Goal: Transaction & Acquisition: Purchase product/service

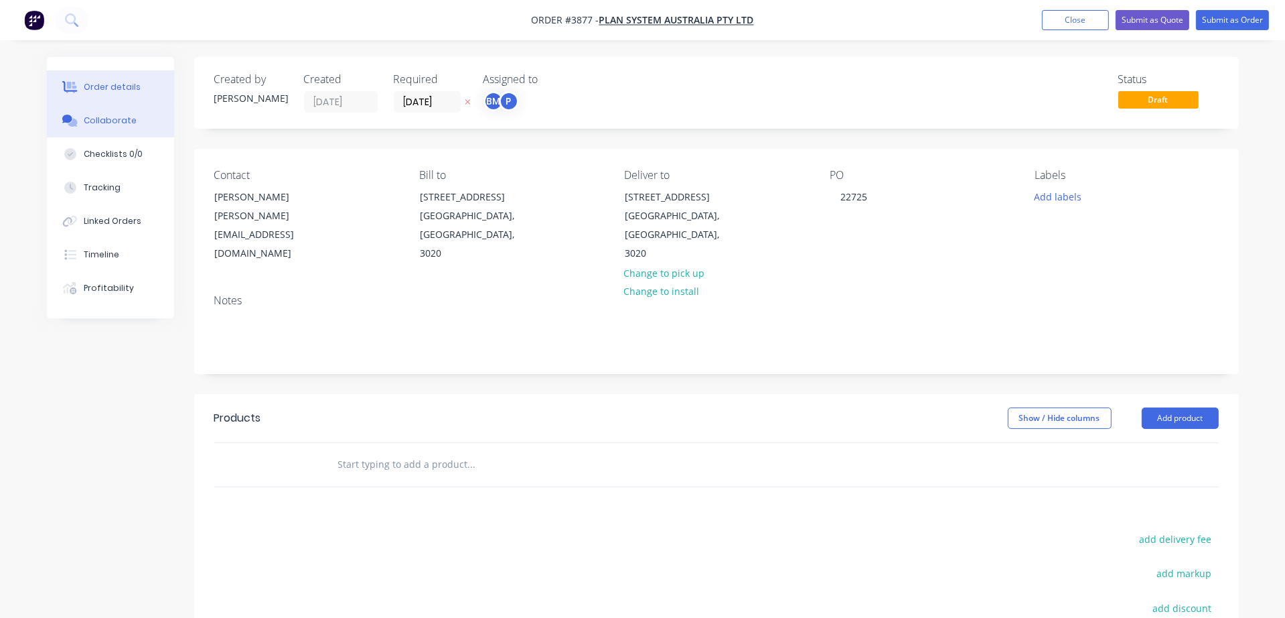
click at [66, 125] on icon at bounding box center [69, 121] width 15 height 12
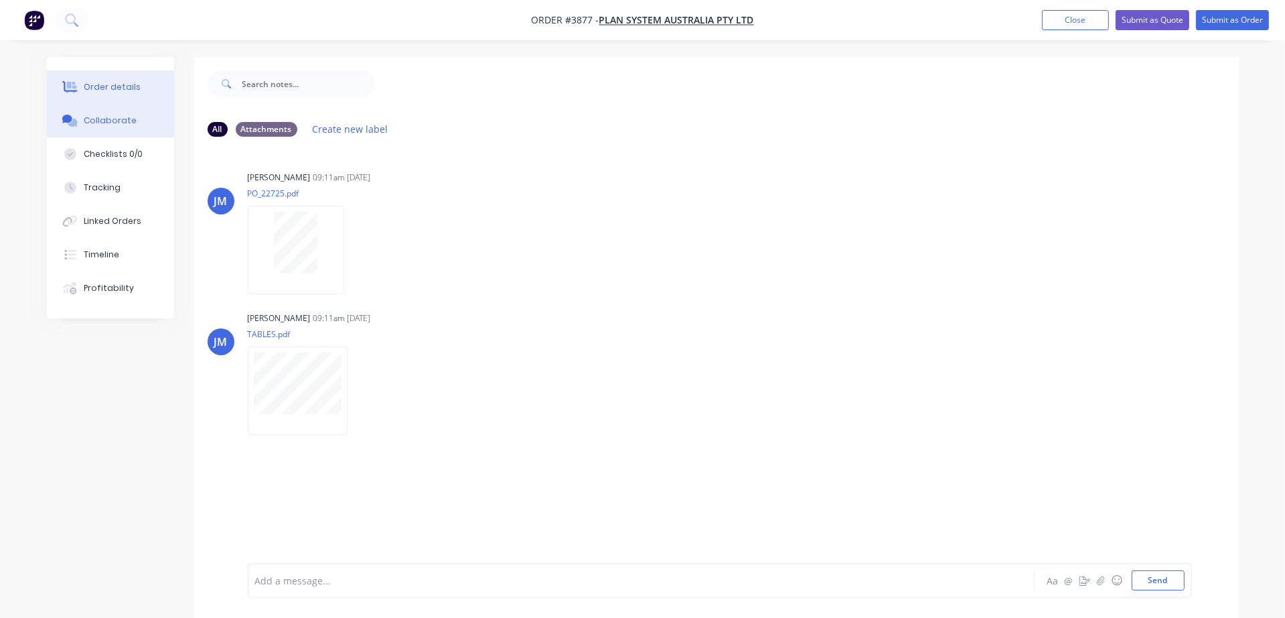
click at [137, 83] on button "Order details" at bounding box center [110, 86] width 127 height 33
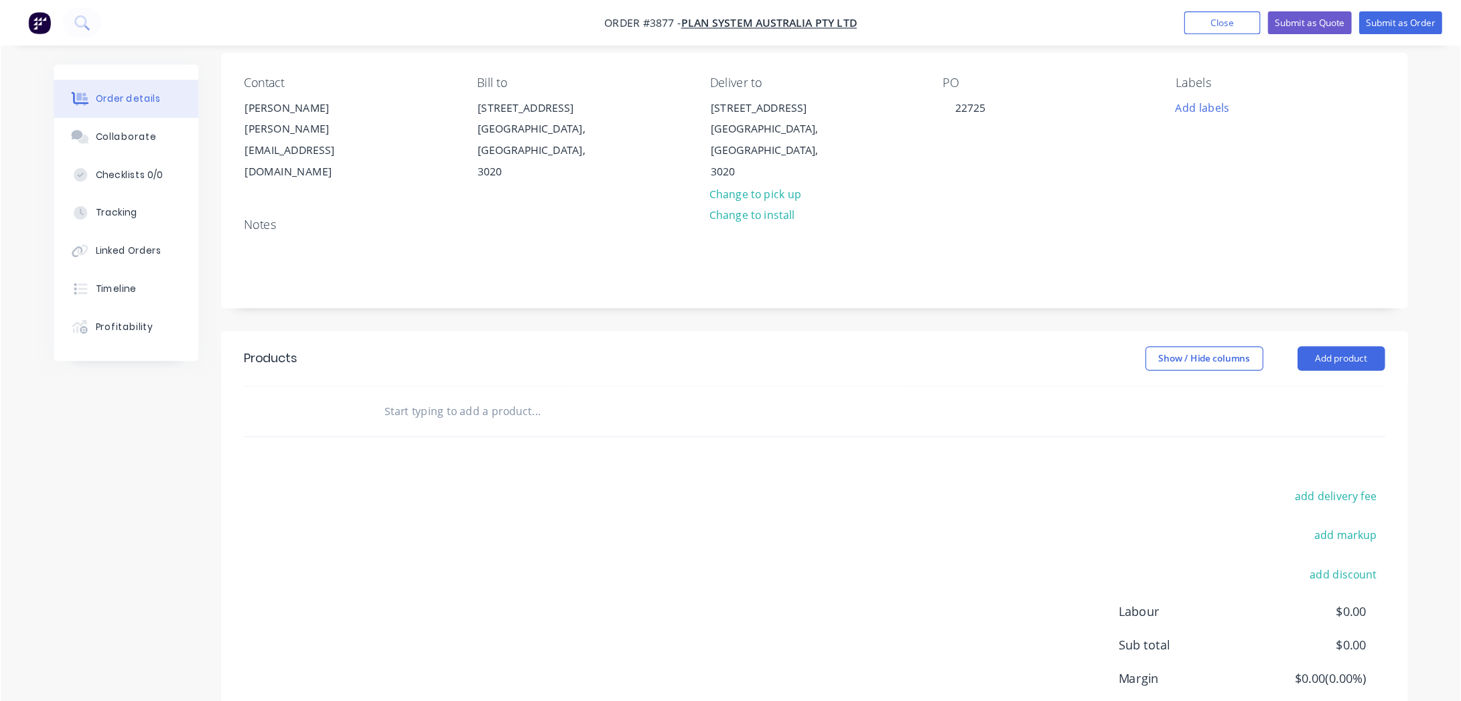
scroll to position [107, 0]
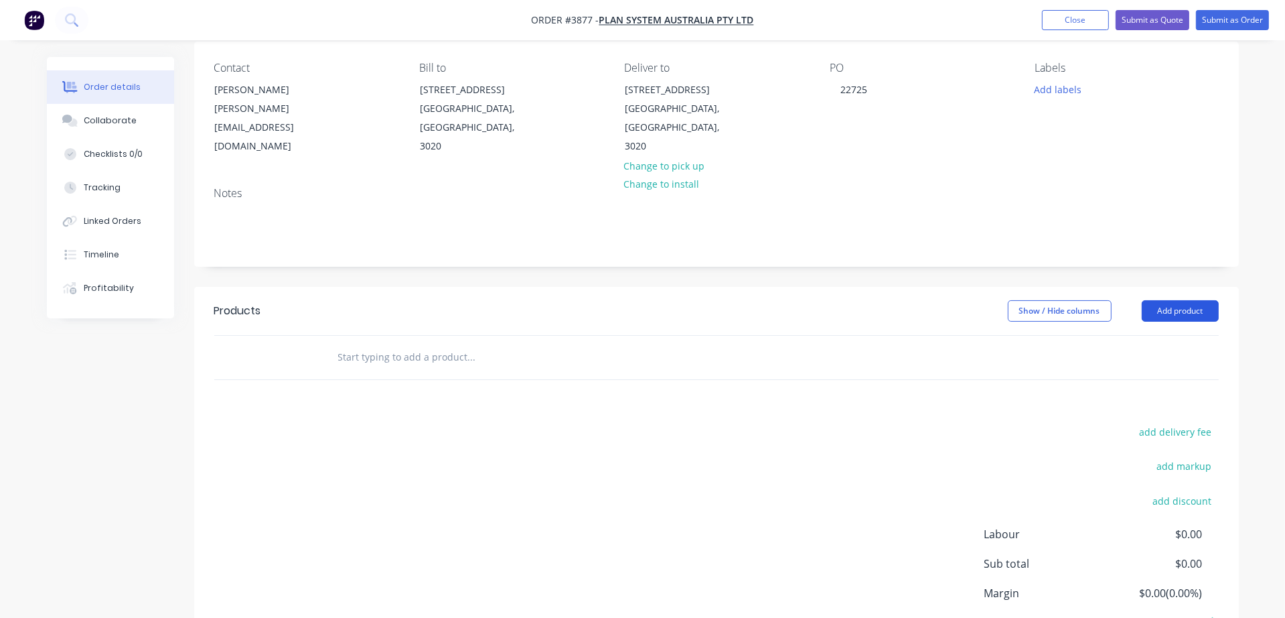
click at [1201, 300] on button "Add product" at bounding box center [1180, 310] width 77 height 21
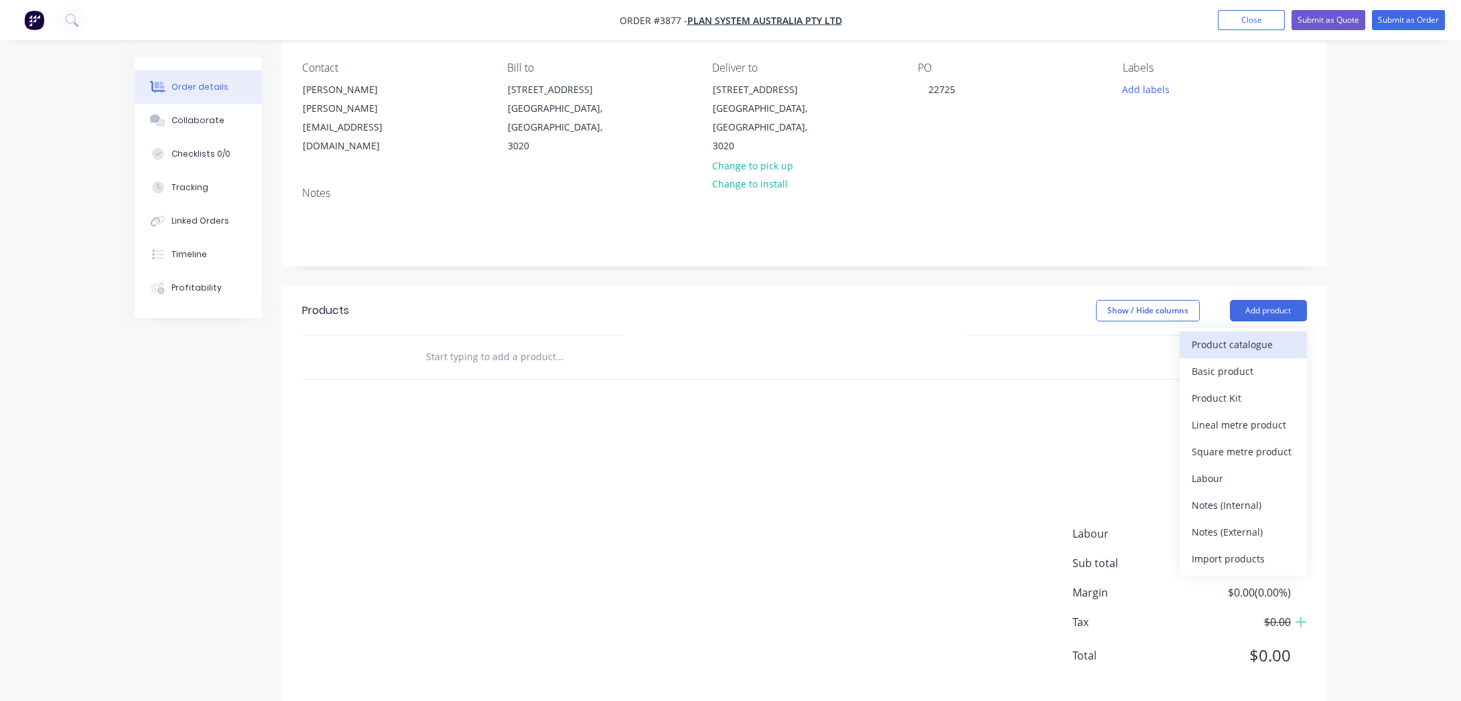
click at [1234, 335] on div "Product catalogue" at bounding box center [1243, 344] width 103 height 19
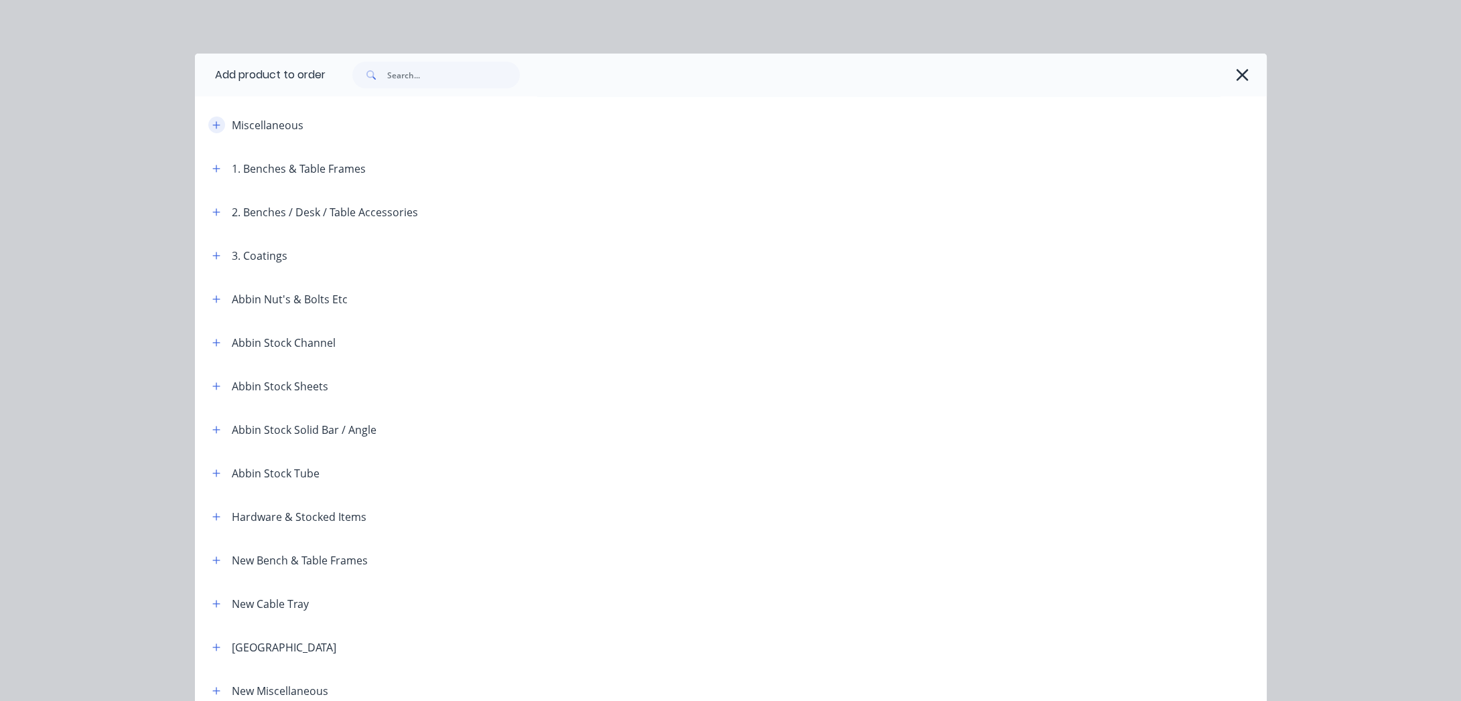
click at [210, 130] on button "button" at bounding box center [216, 125] width 17 height 17
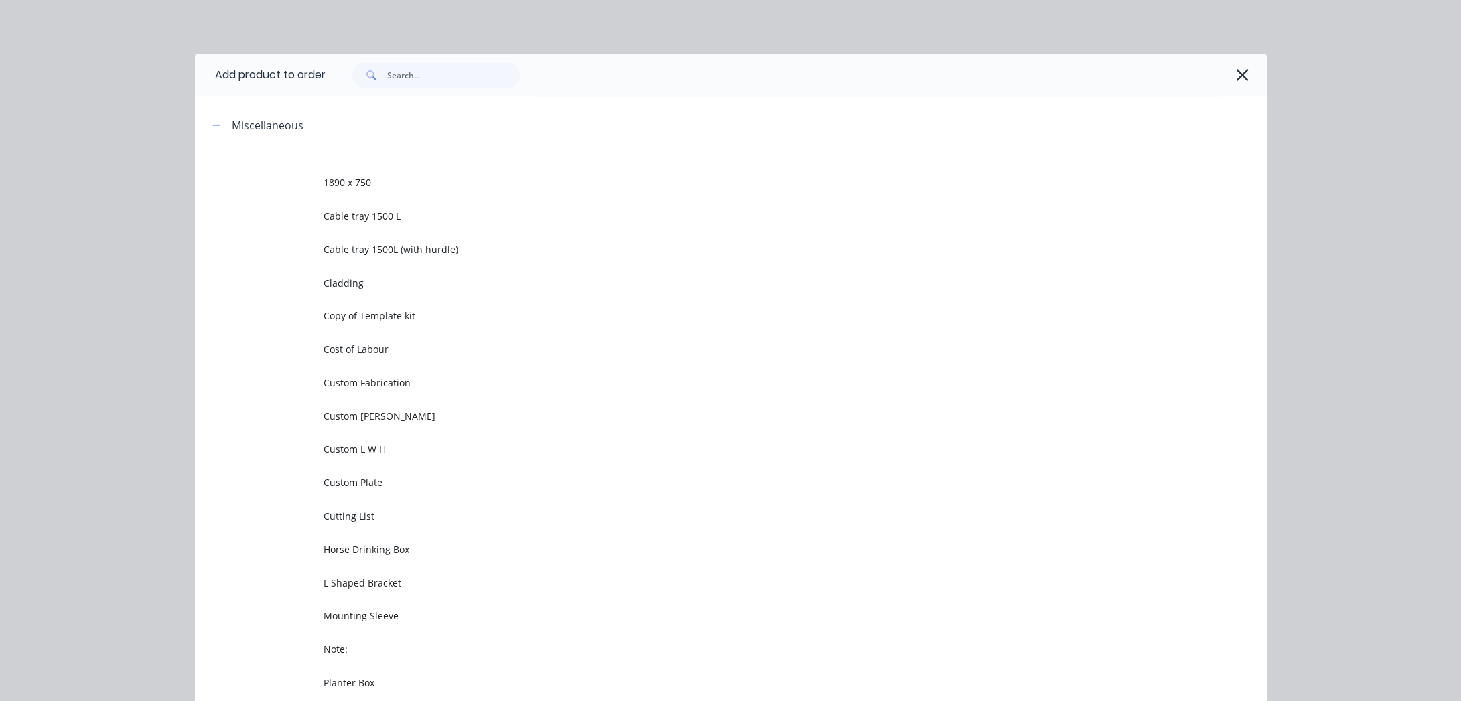
click at [221, 126] on div "Miscellaneous" at bounding box center [316, 125] width 228 height 17
click at [214, 127] on icon "button" at bounding box center [216, 125] width 8 height 9
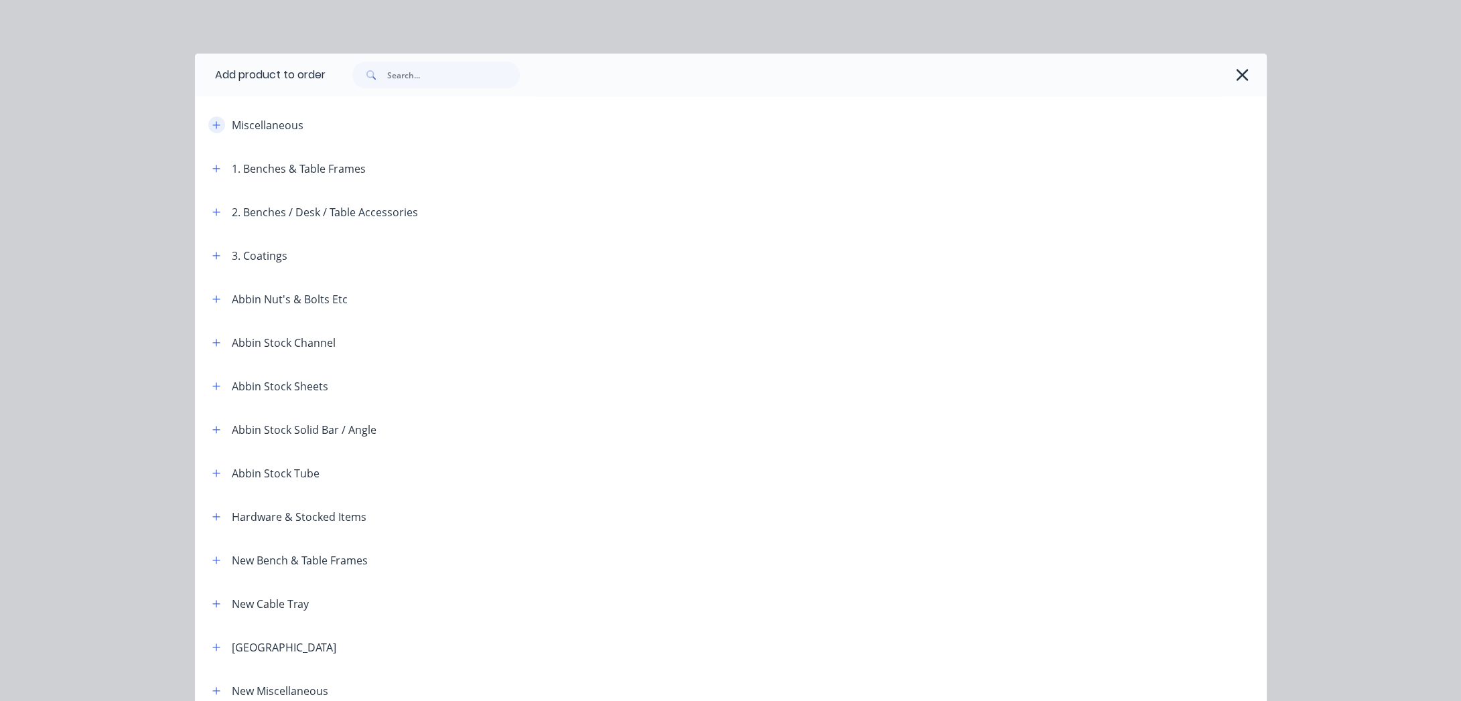
click at [208, 124] on button "button" at bounding box center [216, 125] width 17 height 17
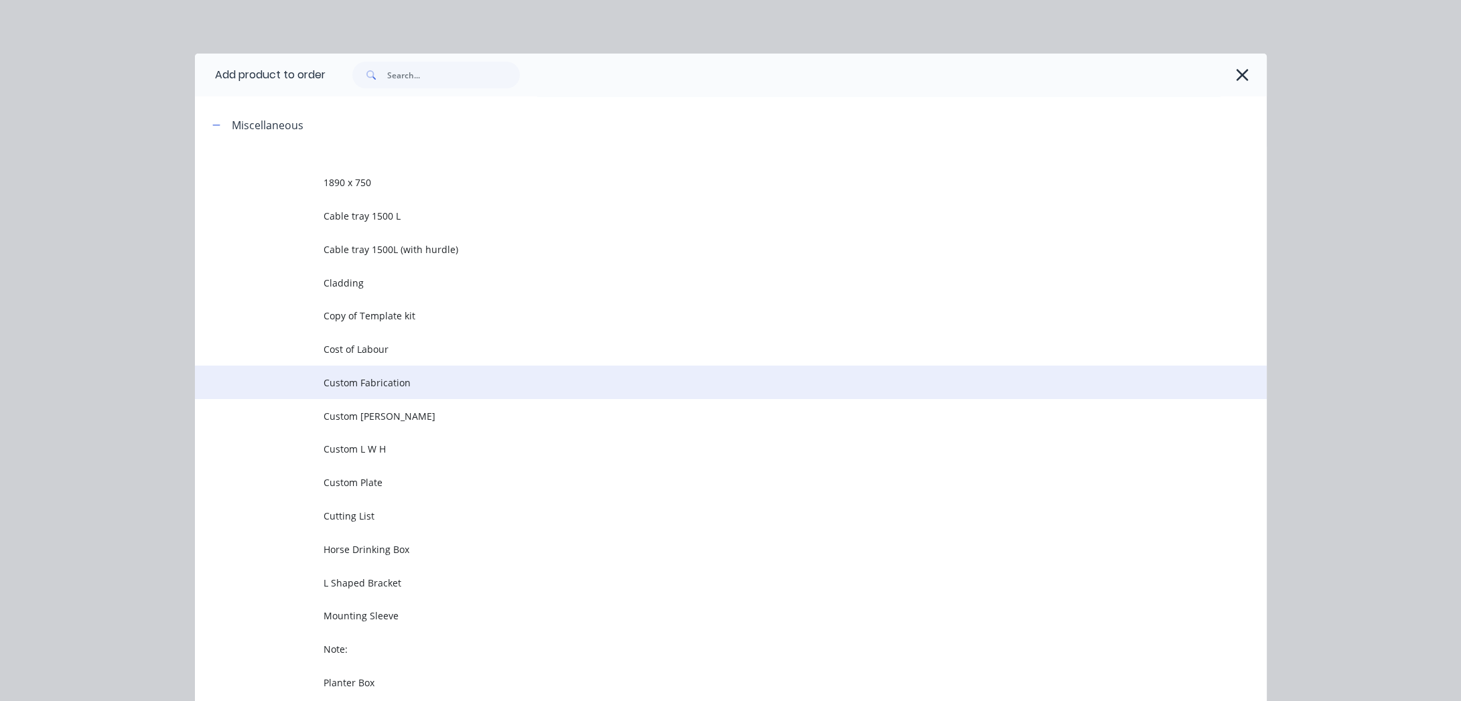
click at [368, 384] on span "Custom Fabrication" at bounding box center [701, 383] width 754 height 14
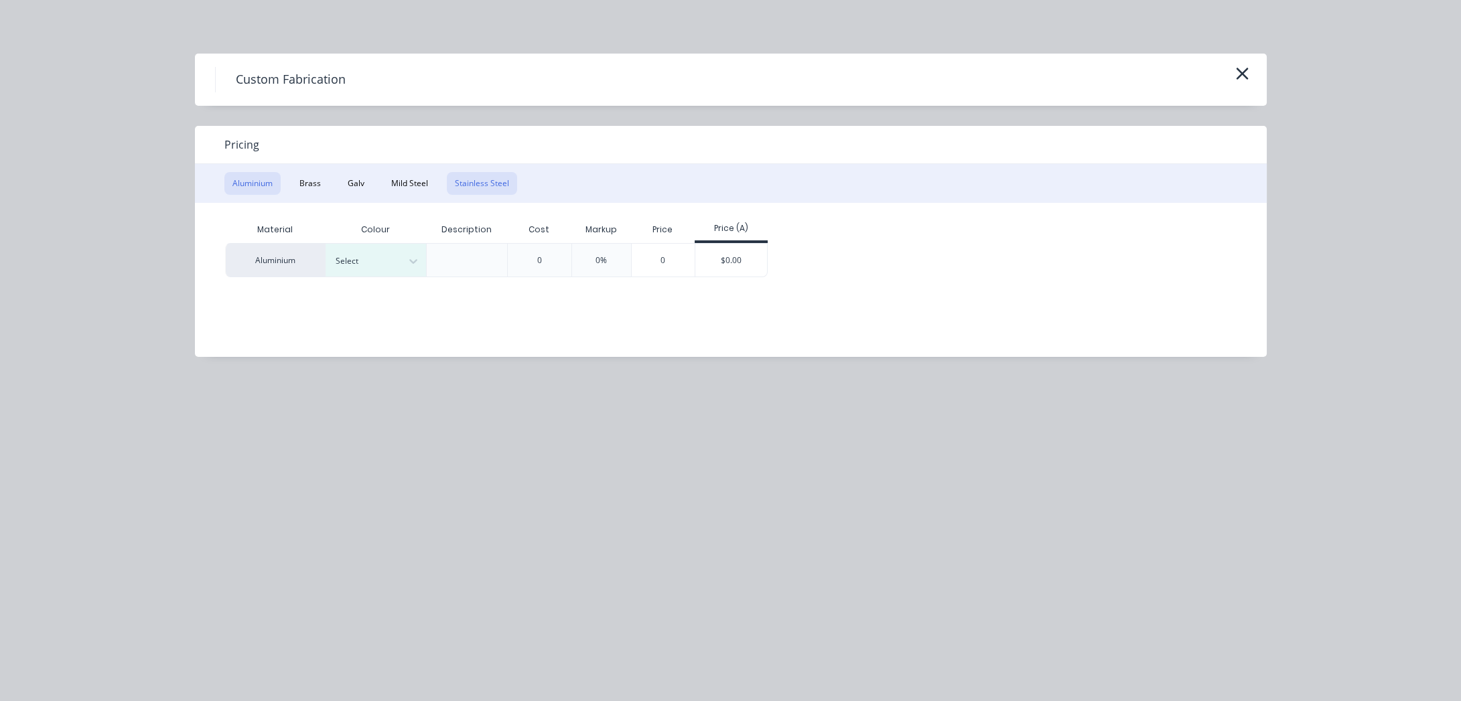
click at [473, 186] on button "Stainless Steel" at bounding box center [482, 183] width 70 height 23
click at [416, 168] on div "Aluminium Brass Galv Mild Steel Stainless Steel" at bounding box center [731, 183] width 1072 height 39
drag, startPoint x: 404, startPoint y: 186, endPoint x: 394, endPoint y: 209, distance: 25.5
click at [404, 186] on button "Mild Steel" at bounding box center [409, 183] width 53 height 23
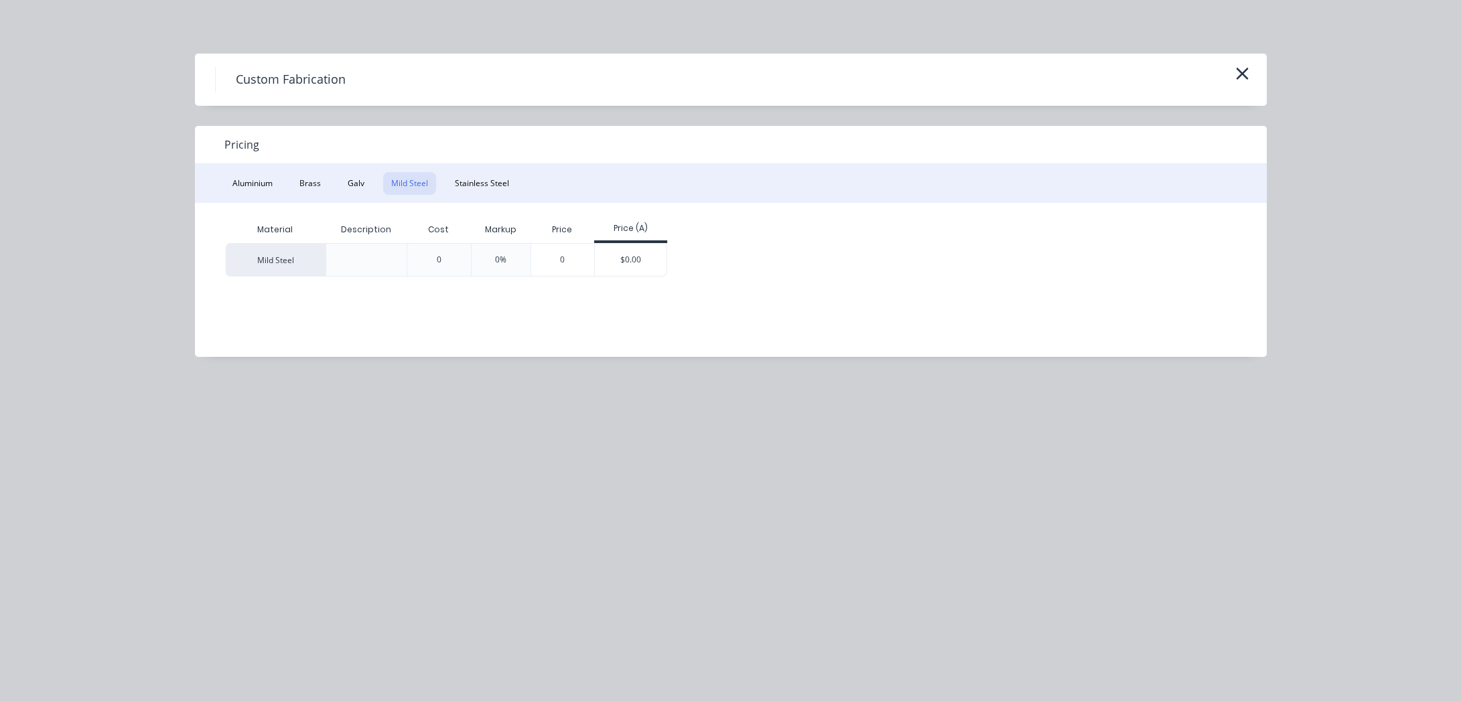
click at [360, 273] on div at bounding box center [367, 259] width 82 height 33
click at [679, 280] on div "Material Description Cost Markup Price Price (A) Mild Steel 0 0% 0 $0.00" at bounding box center [721, 270] width 1052 height 134
click at [649, 271] on div "$0.00" at bounding box center [631, 260] width 72 height 32
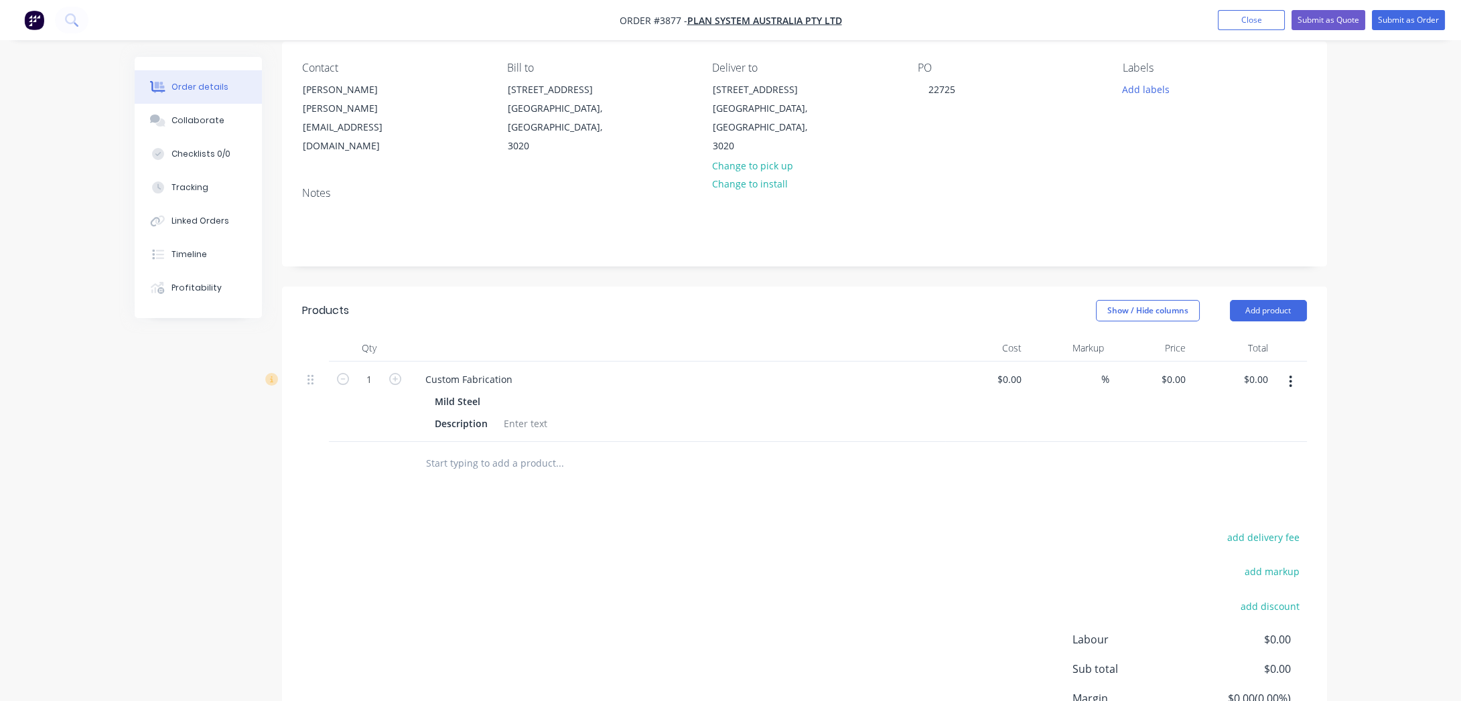
click at [367, 528] on div "add delivery fee add markup add discount Labour $0.00 Sub total $0.00 Margin $0…" at bounding box center [804, 657] width 1005 height 259
click at [478, 370] on div "Custom Fabrication" at bounding box center [469, 379] width 109 height 19
drag, startPoint x: 462, startPoint y: 372, endPoint x: 348, endPoint y: 321, distance: 124.1
click at [263, 362] on div "Created by [PERSON_NAME] Created [DATE] Required [DATE] Assigned to BM P Status…" at bounding box center [731, 388] width 1192 height 877
paste div
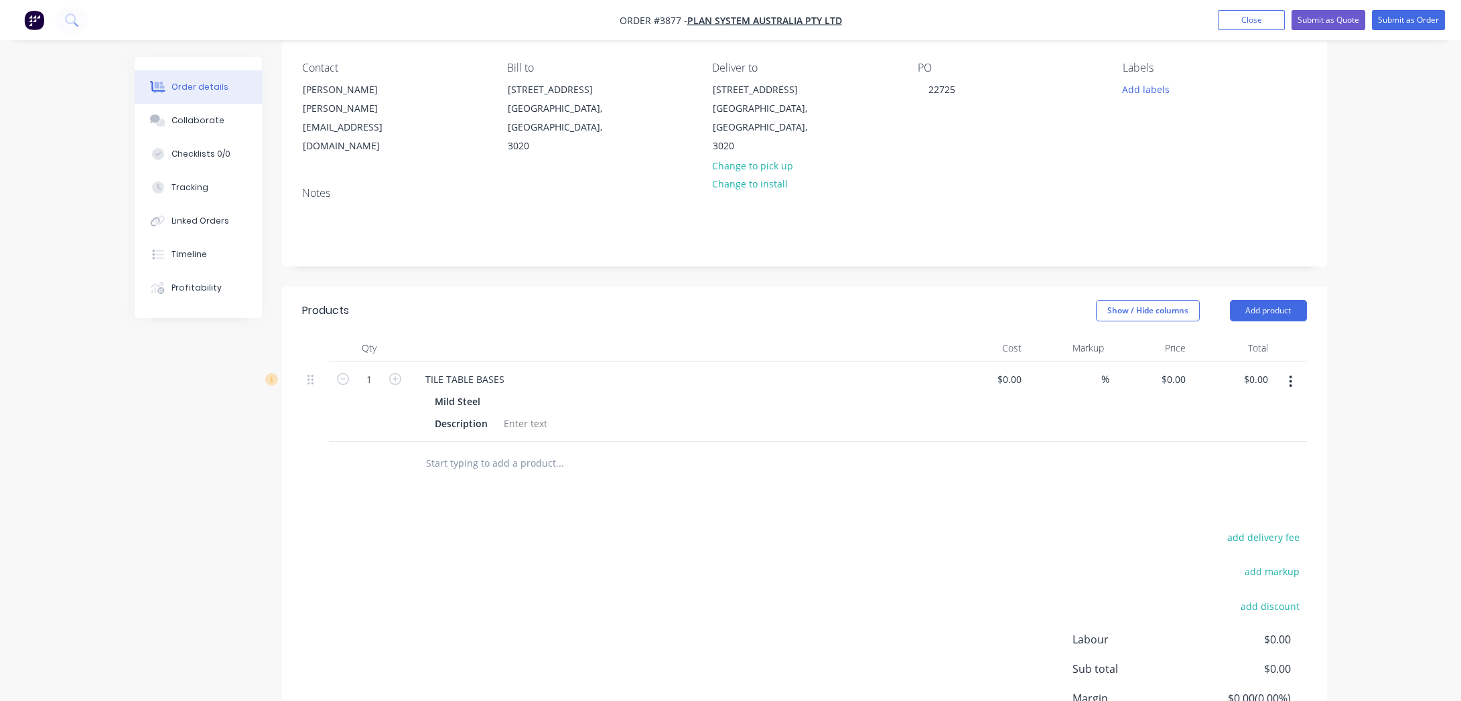
click at [531, 546] on div "add delivery fee add markup add discount Labour $0.00 Sub total $0.00 Margin $0…" at bounding box center [804, 657] width 1005 height 259
click at [375, 370] on input "1" at bounding box center [369, 380] width 35 height 20
type input "7"
drag, startPoint x: 449, startPoint y: 493, endPoint x: 442, endPoint y: 489, distance: 7.8
click at [449, 493] on div "Products Show / Hide columns Add product Qty Cost Markup Price Total 7 TILE TAB…" at bounding box center [804, 547] width 1045 height 520
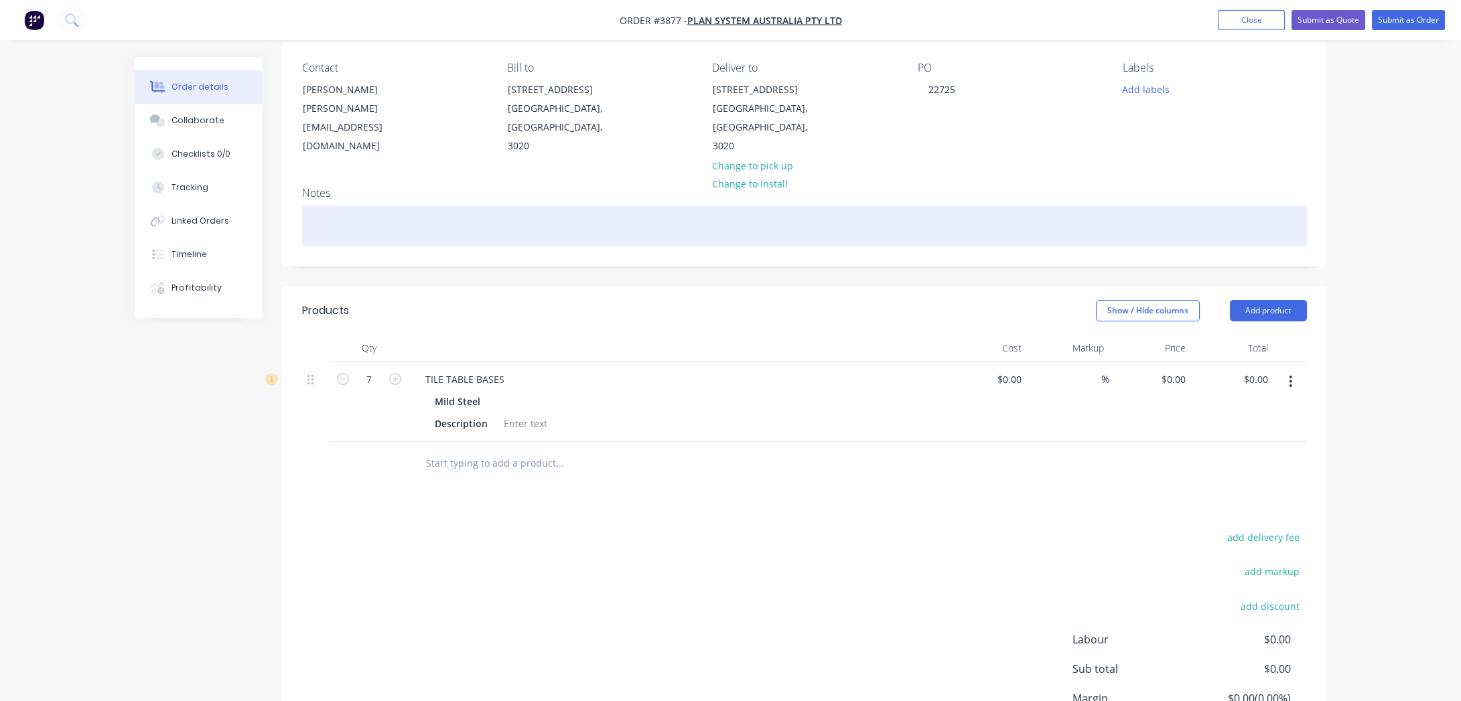
click at [377, 220] on div at bounding box center [804, 226] width 1005 height 41
paste div
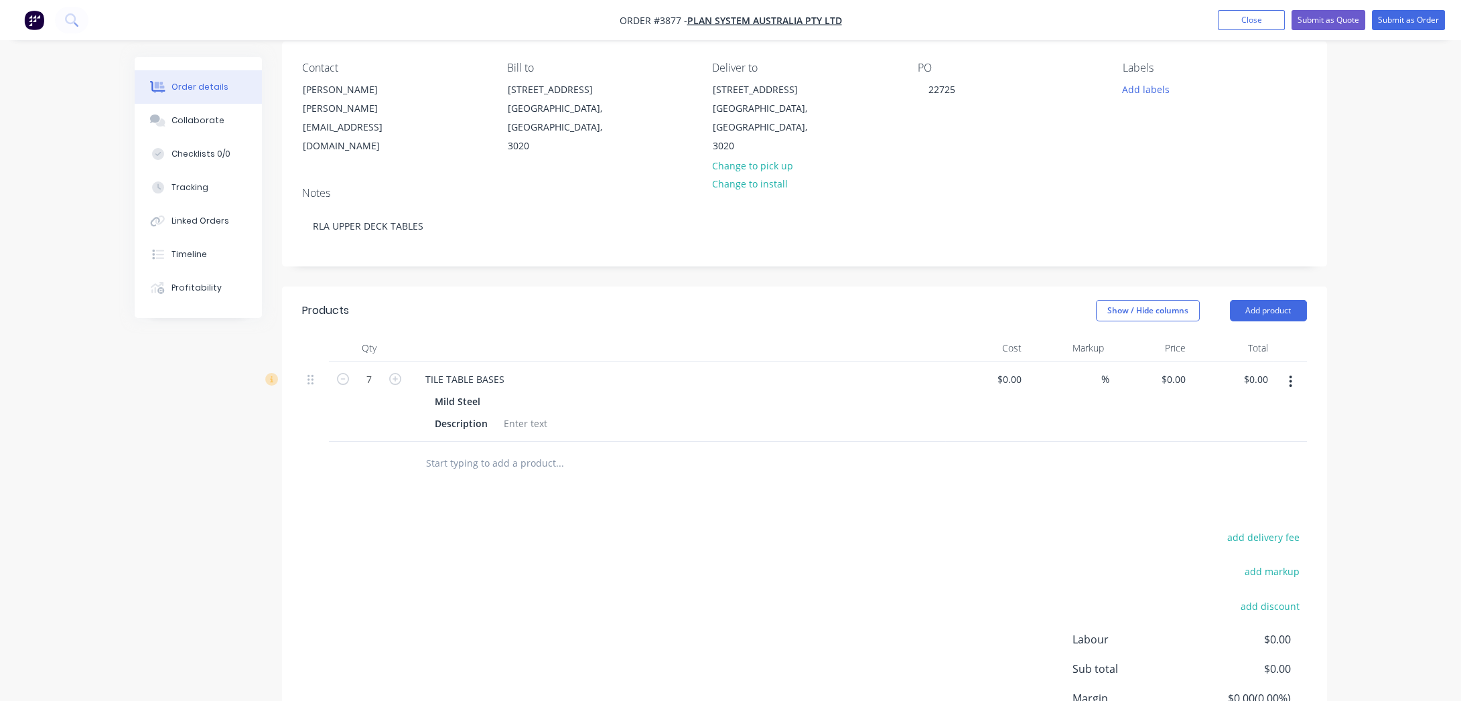
click at [218, 429] on div "Created by [PERSON_NAME] Created [DATE] Required [DATE] Assigned to BM P Status…" at bounding box center [731, 388] width 1192 height 877
click at [300, 552] on div "add delivery fee add markup add discount Labour $0.00 Sub total $0.00 Margin $0…" at bounding box center [804, 657] width 1045 height 259
click at [515, 414] on div at bounding box center [525, 423] width 54 height 19
click at [778, 617] on div "add delivery fee add markup add discount Labour $0.00 Sub total $0.00 Margin $0…" at bounding box center [804, 657] width 1005 height 259
click at [502, 450] on input "text" at bounding box center [559, 463] width 268 height 27
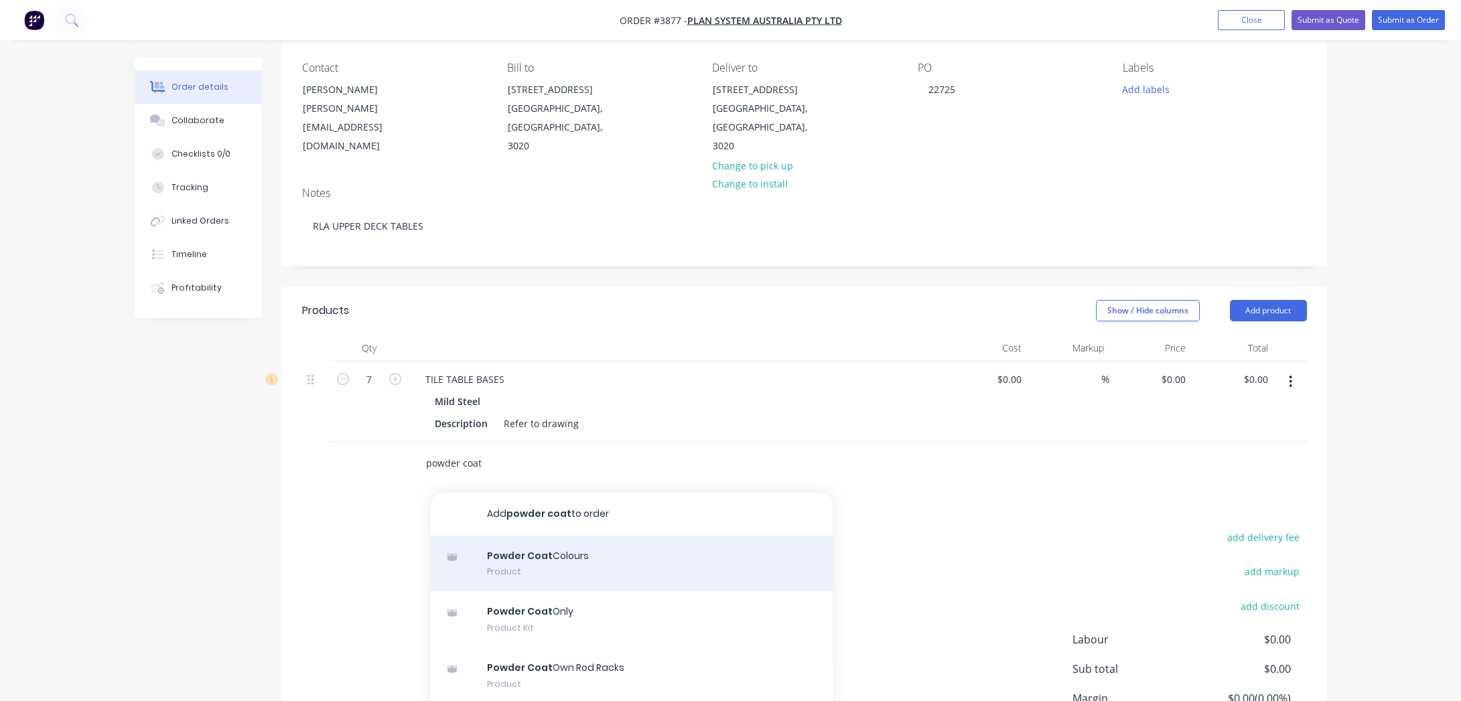
type input "powder coat"
click at [495, 545] on div "Powder Coat Colours Product" at bounding box center [632, 564] width 402 height 56
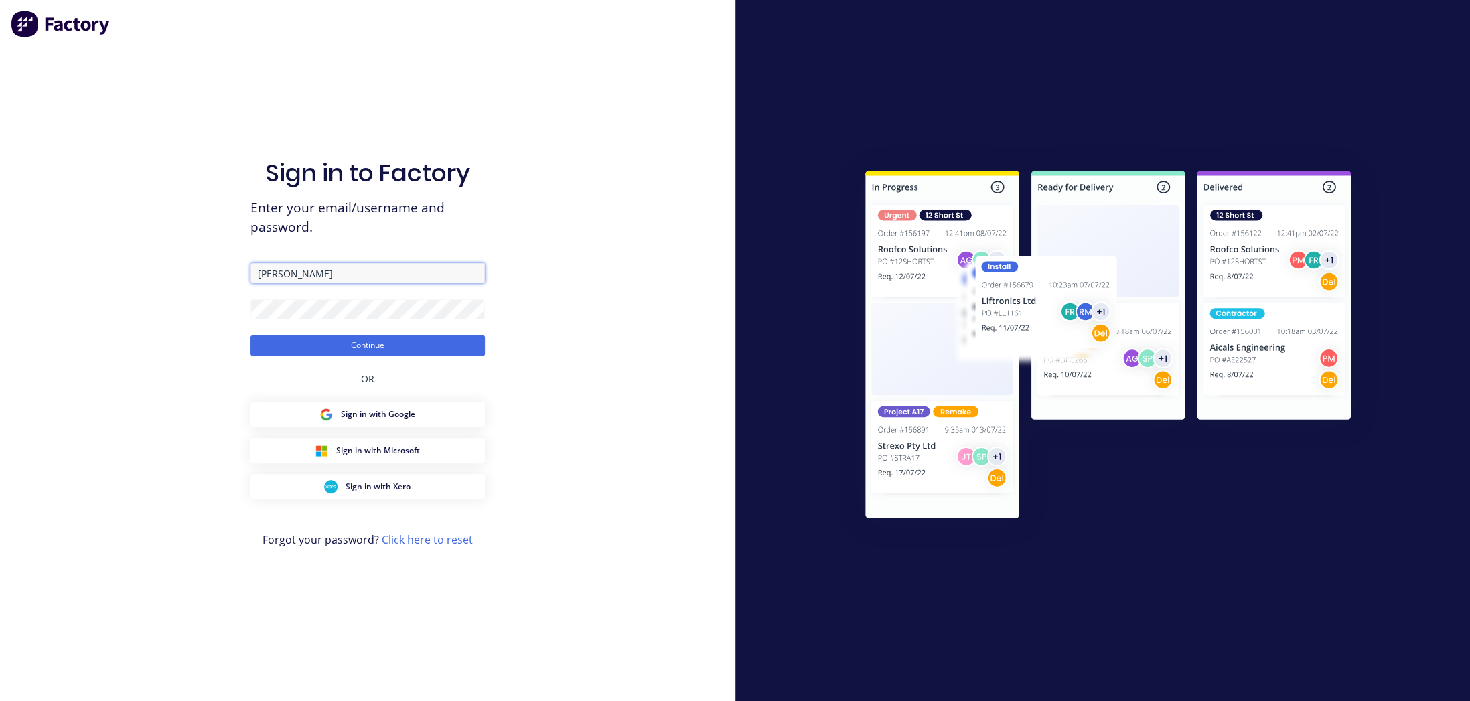
drag, startPoint x: 322, startPoint y: 278, endPoint x: 302, endPoint y: 248, distance: 35.9
click at [194, 267] on div "Sign in to Factory Enter your email/username and password. [PERSON_NAME] Contin…" at bounding box center [367, 350] width 735 height 701
type input "[EMAIL_ADDRESS][DOMAIN_NAME]"
drag, startPoint x: 301, startPoint y: 348, endPoint x: 315, endPoint y: 347, distance: 13.4
click at [301, 348] on button "Continue" at bounding box center [368, 346] width 234 height 20
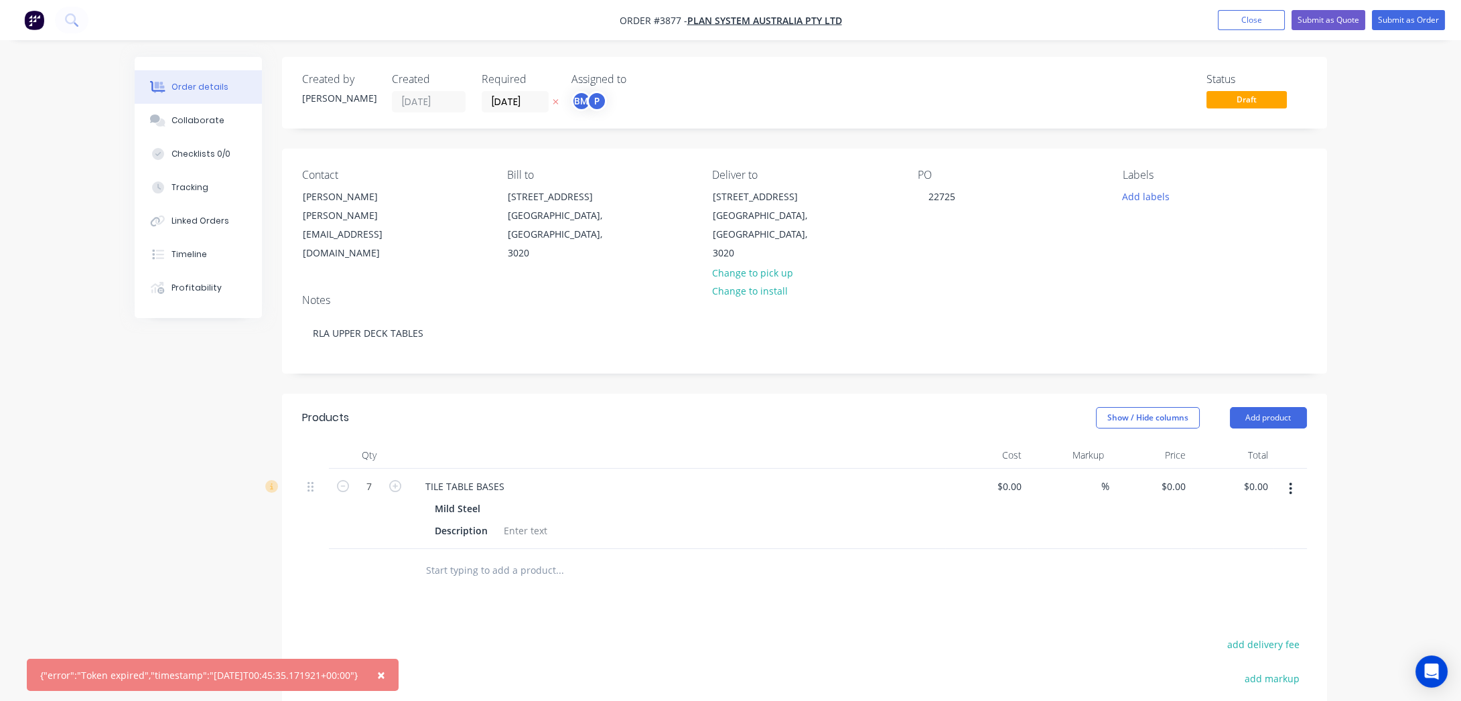
click at [488, 557] on input "text" at bounding box center [559, 570] width 268 height 27
click at [459, 557] on input "powdercoat" at bounding box center [559, 570] width 268 height 27
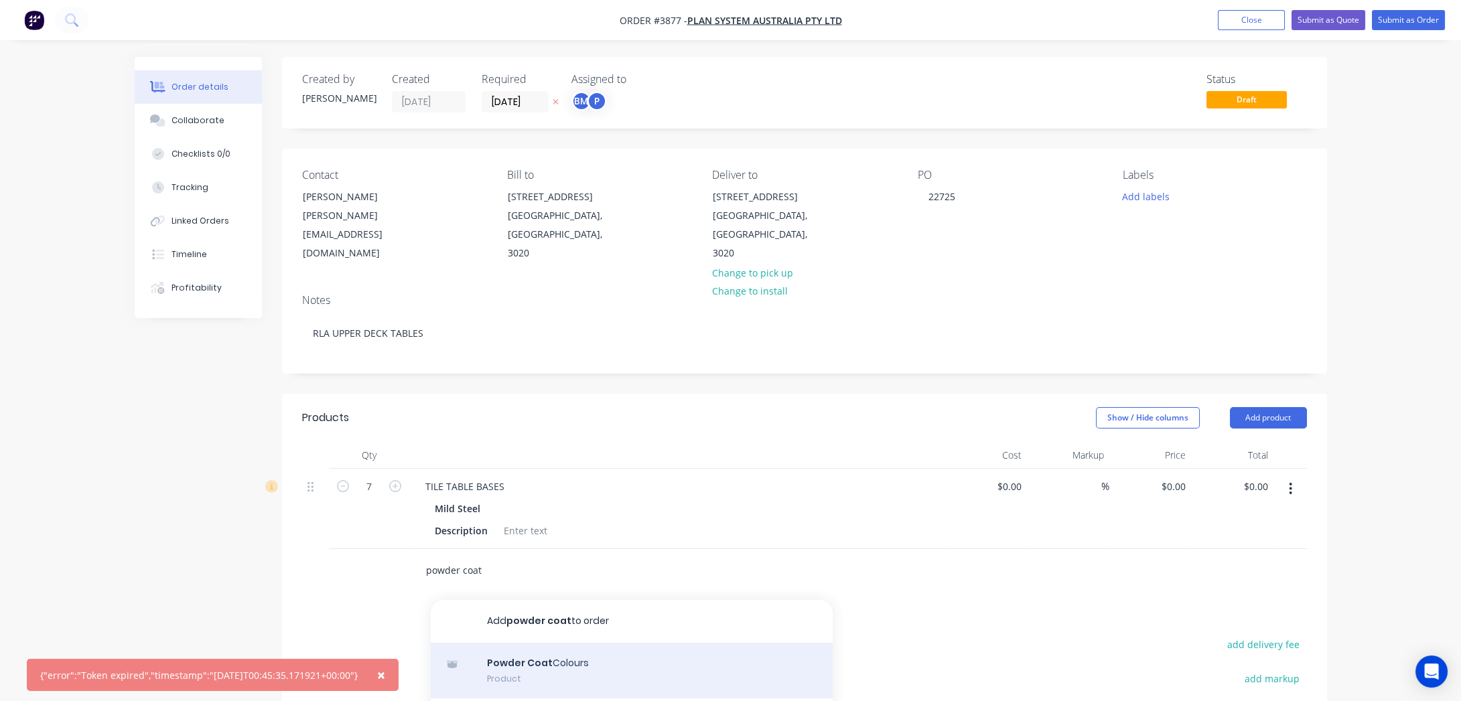
type input "powder coat"
click at [563, 617] on div "Powder Coat Colours Product" at bounding box center [632, 671] width 402 height 56
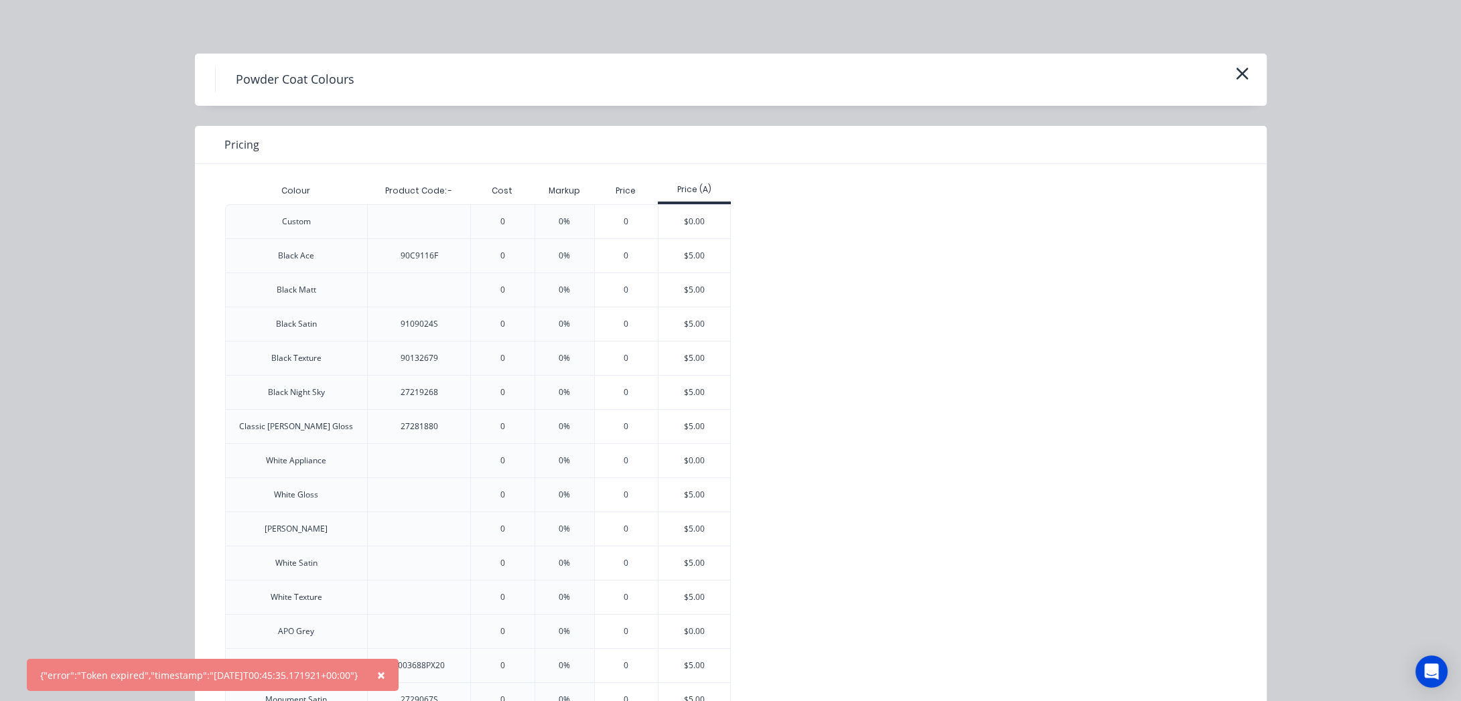
click at [385, 617] on span "×" at bounding box center [381, 675] width 8 height 19
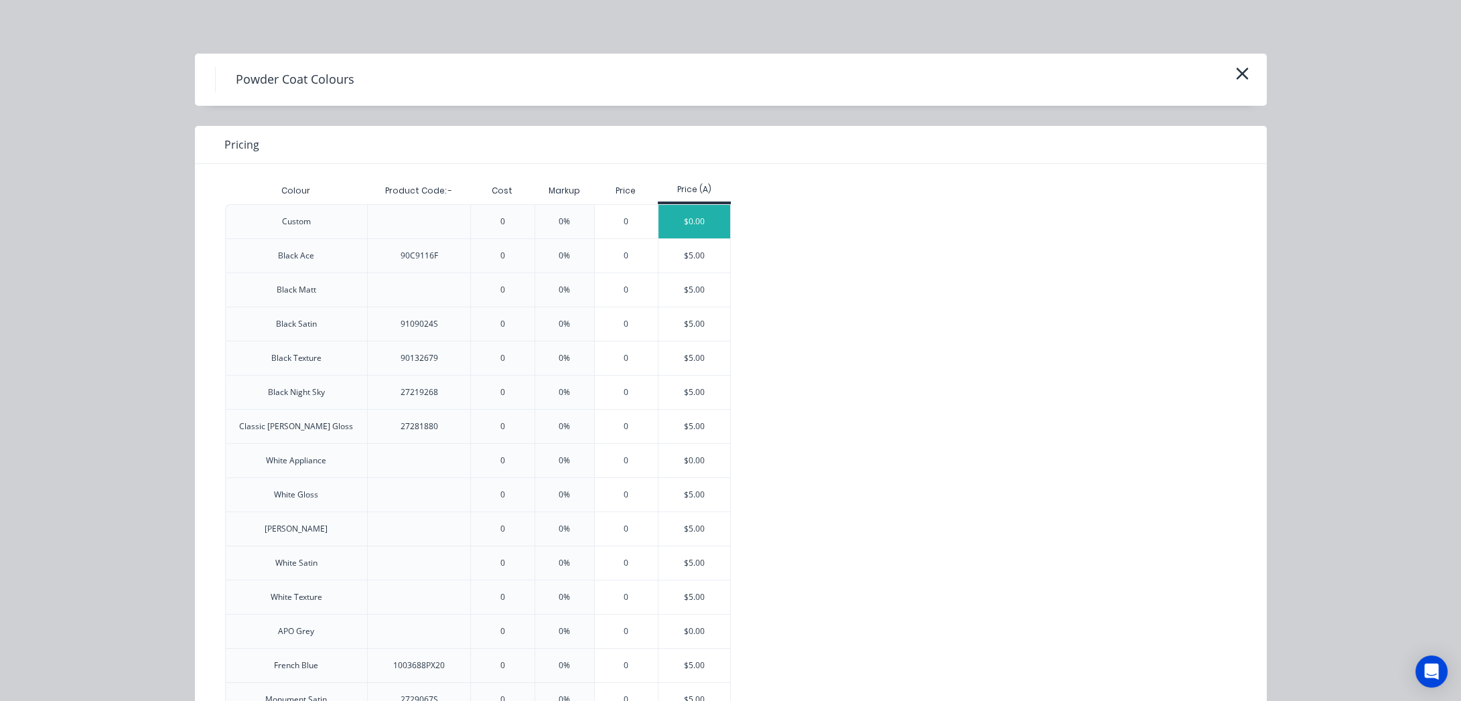
click at [671, 216] on div "$0.00" at bounding box center [694, 221] width 72 height 33
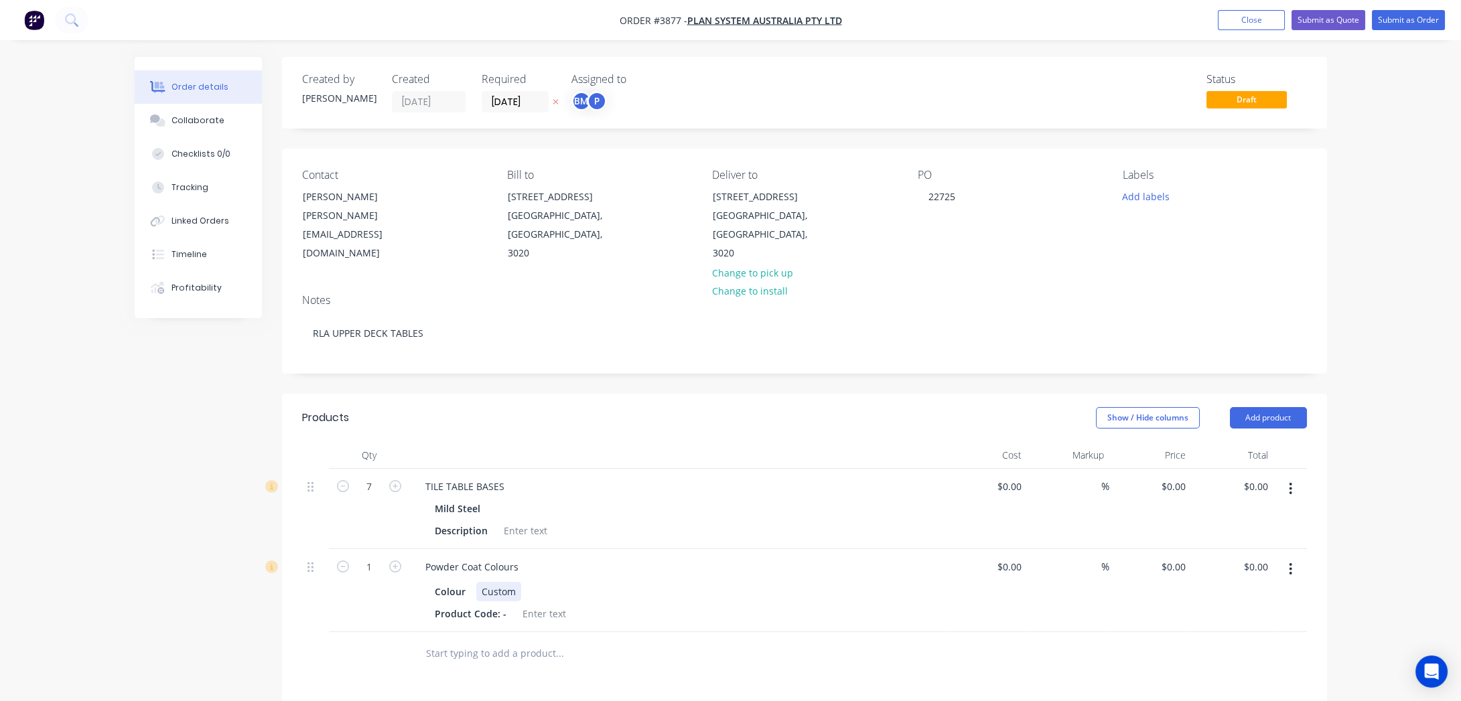
click at [492, 582] on div "Custom" at bounding box center [498, 591] width 45 height 19
paste div
click at [672, 617] on div at bounding box center [650, 654] width 482 height 44
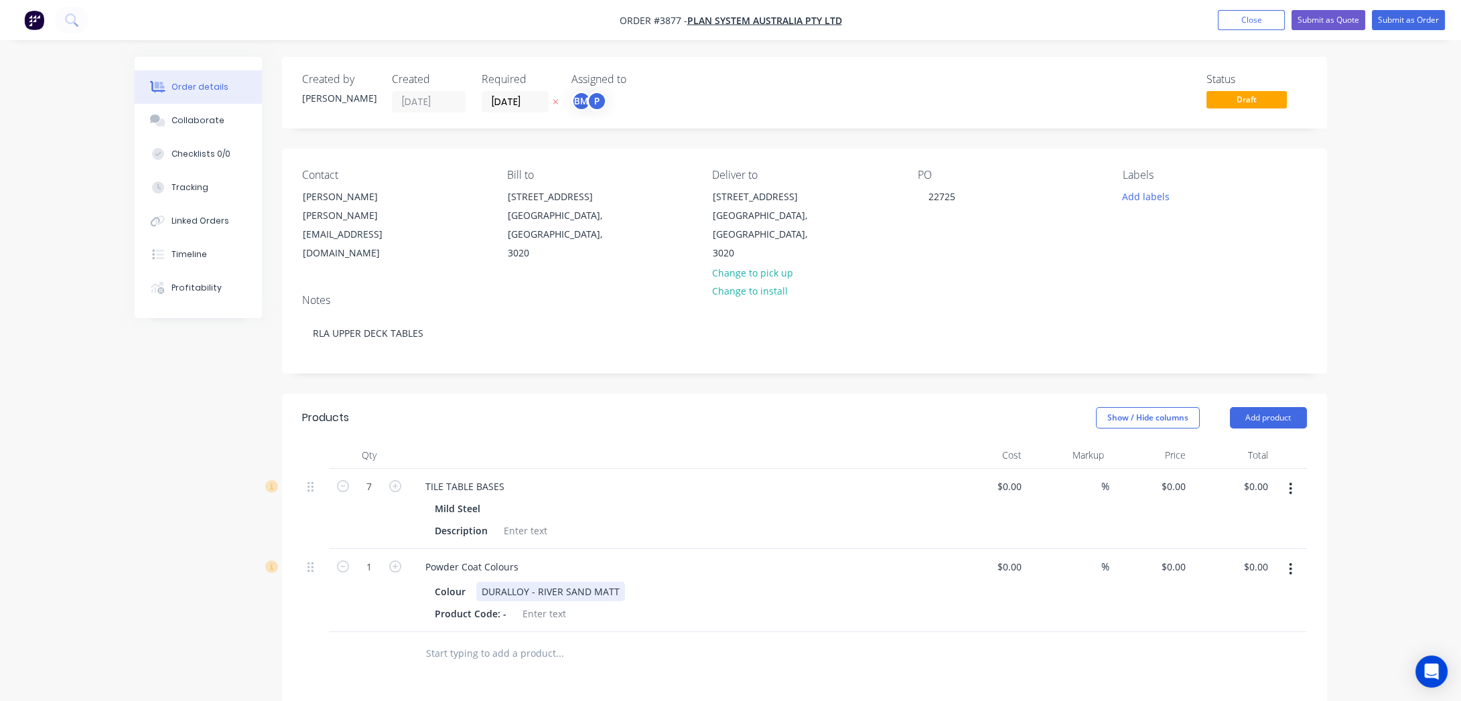
click at [533, 582] on div "DURALLOY - RIVER SAND MATT" at bounding box center [550, 591] width 149 height 19
click at [711, 582] on div "Colour DURALLOY - RIVER SAND MATT" at bounding box center [674, 591] width 490 height 19
click at [530, 604] on div at bounding box center [544, 613] width 54 height 19
paste div
click at [786, 617] on div "Products Show / Hide columns Add product Qty Cost Markup Price Total 7 TILE TAB…" at bounding box center [804, 696] width 1045 height 604
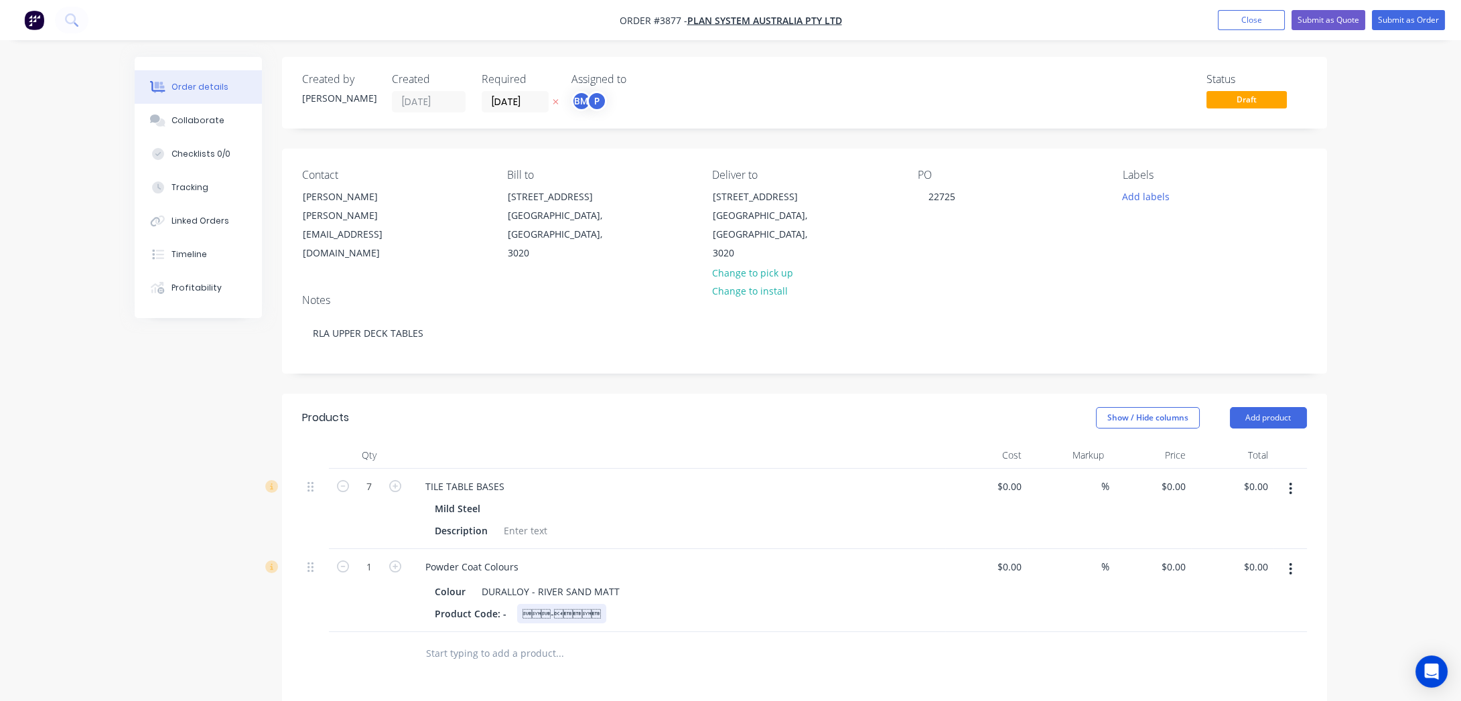
click at [545, 604] on div "-" at bounding box center [561, 613] width 89 height 19
click at [609, 617] on div at bounding box center [650, 654] width 482 height 44
click at [555, 604] on div "-" at bounding box center [561, 613] width 89 height 19
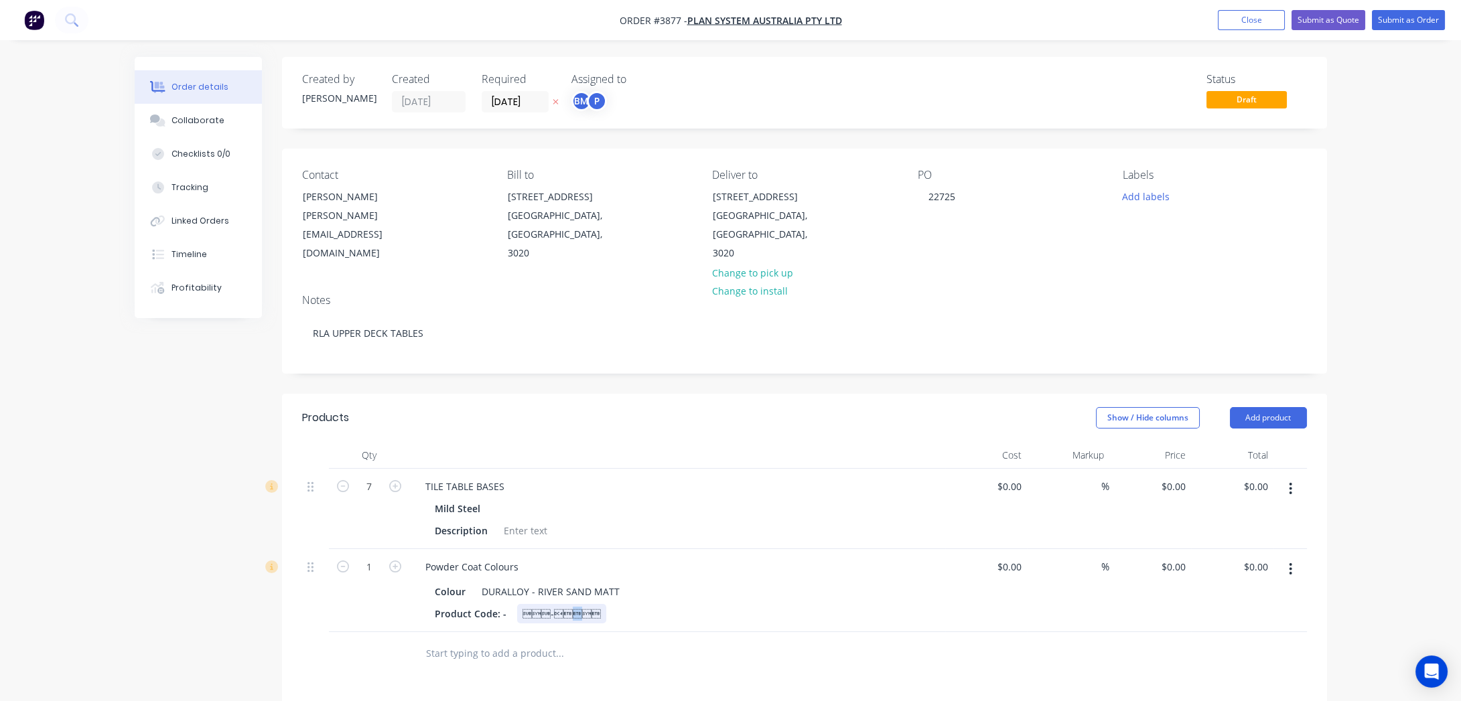
click at [555, 604] on div "-" at bounding box center [561, 613] width 89 height 19
click at [539, 604] on div "95936656" at bounding box center [544, 613] width 54 height 19
click at [704, 604] on div "Product Code: - 959-36656" at bounding box center [674, 613] width 490 height 19
click at [175, 596] on div "Created by [PERSON_NAME] Created [DATE] Required [DATE] Assigned to BM P Status…" at bounding box center [731, 537] width 1192 height 961
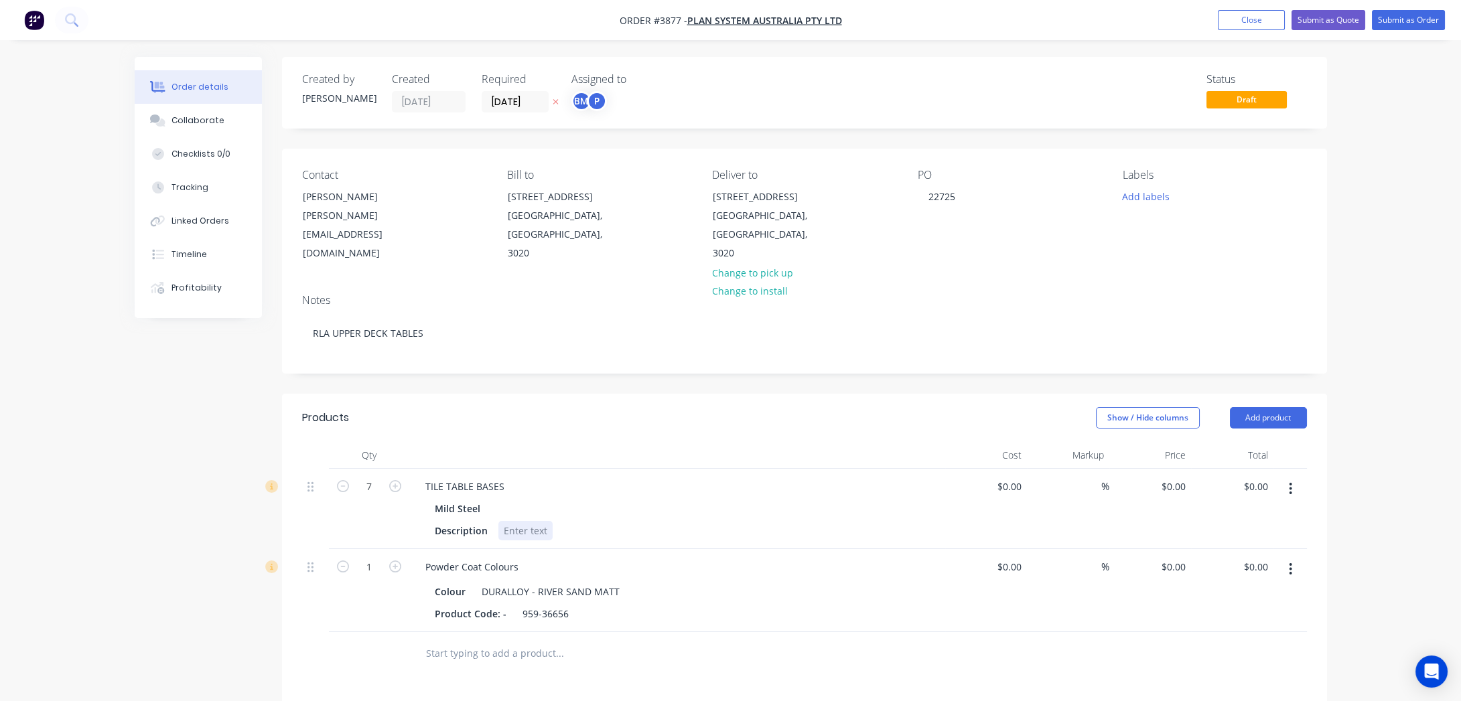
click at [537, 521] on div at bounding box center [525, 530] width 54 height 19
click at [675, 617] on div "Products Show / Hide columns Add product Qty Cost Markup Price Total 7 TILE TAB…" at bounding box center [804, 696] width 1045 height 604
click at [490, 98] on input "[DATE]" at bounding box center [515, 102] width 66 height 20
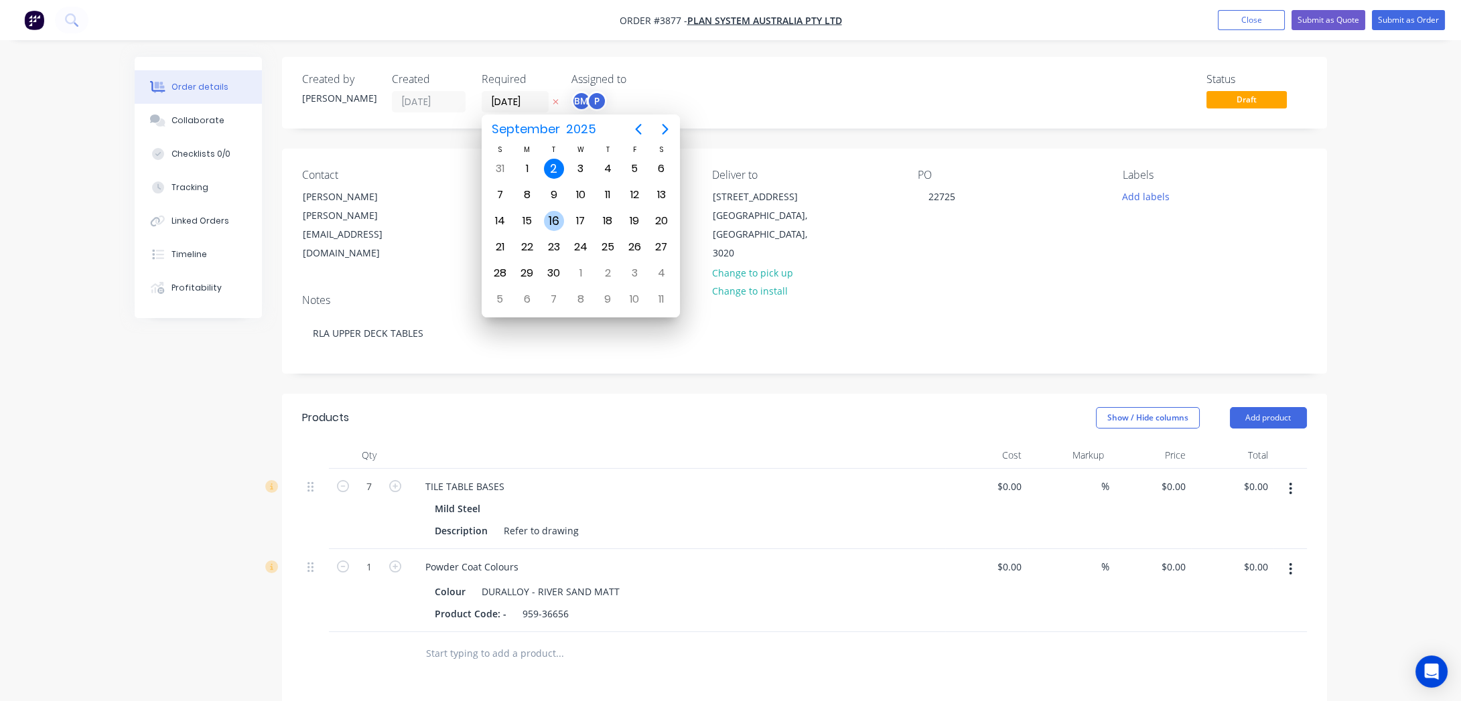
click at [563, 212] on div "16" at bounding box center [554, 220] width 27 height 25
type input "[DATE]"
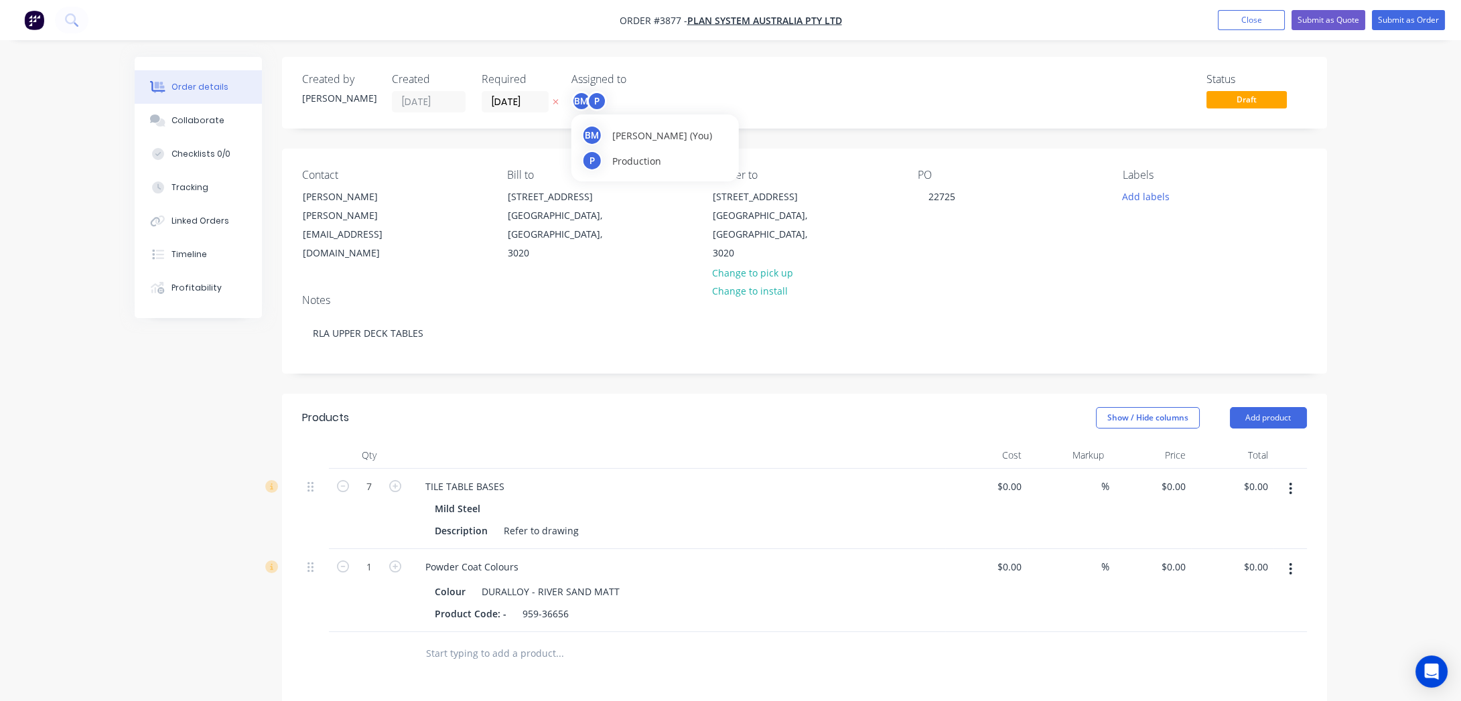
click at [593, 93] on div "P" at bounding box center [597, 101] width 20 height 20
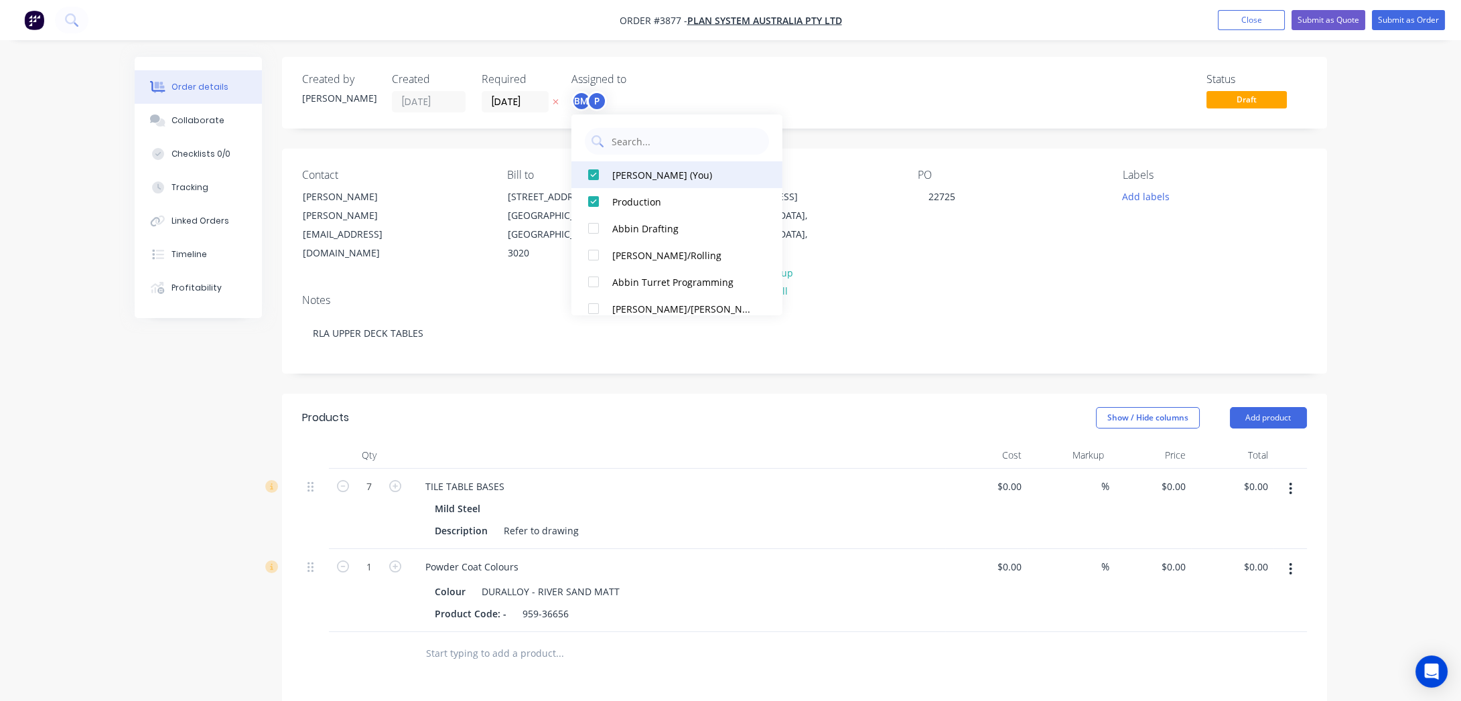
click at [642, 181] on div "[PERSON_NAME] (You)" at bounding box center [683, 174] width 142 height 14
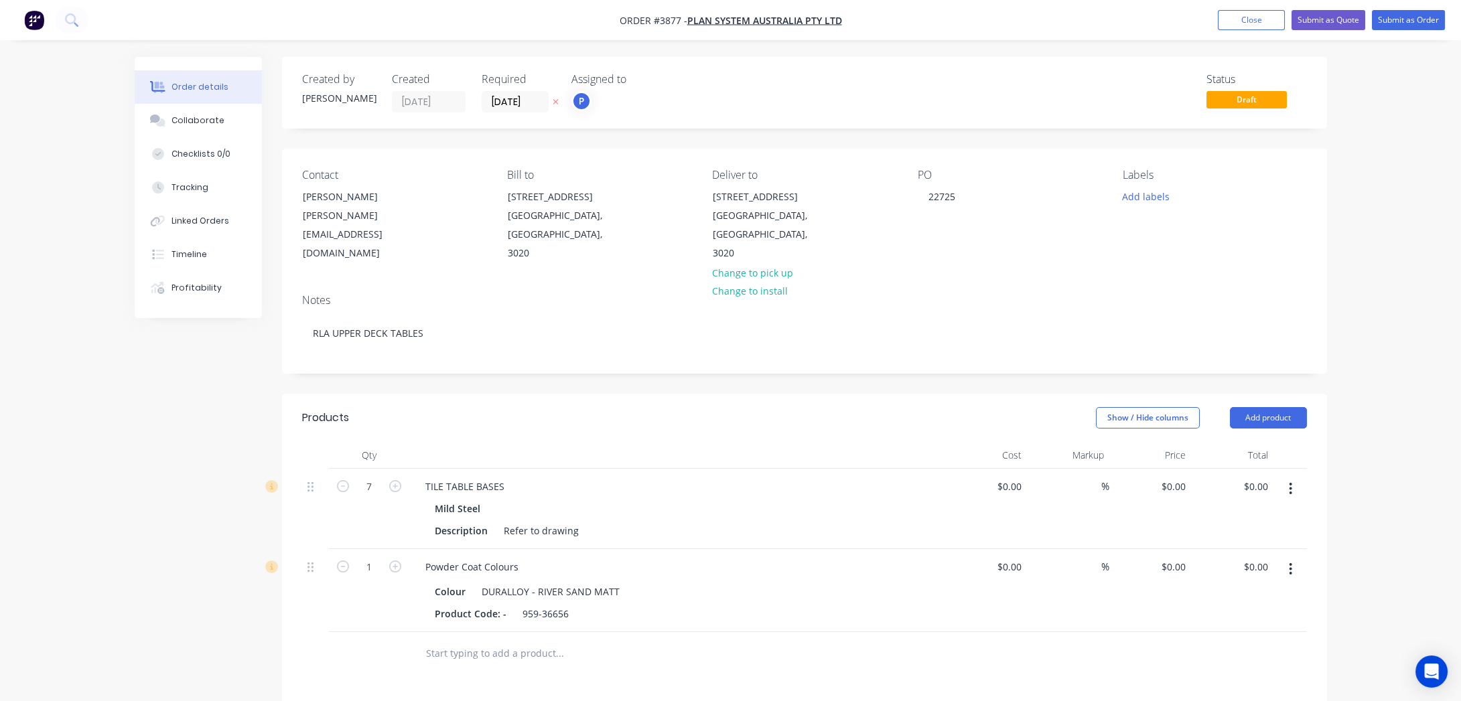
click at [1085, 104] on div "Status Draft" at bounding box center [1005, 93] width 601 height 40
click at [1161, 204] on button "Add labels" at bounding box center [1146, 196] width 62 height 18
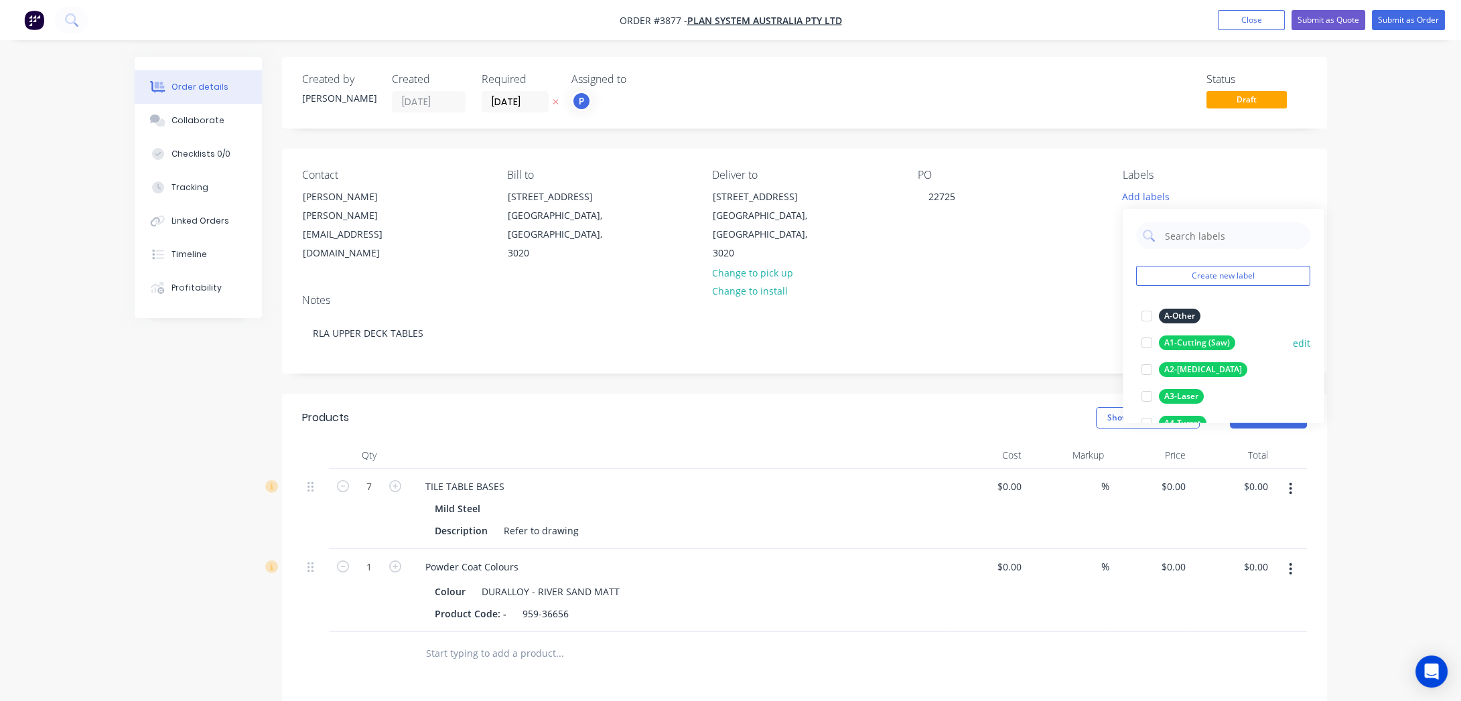
click at [1198, 341] on div "A1-Cutting (Saw)" at bounding box center [1197, 343] width 76 height 15
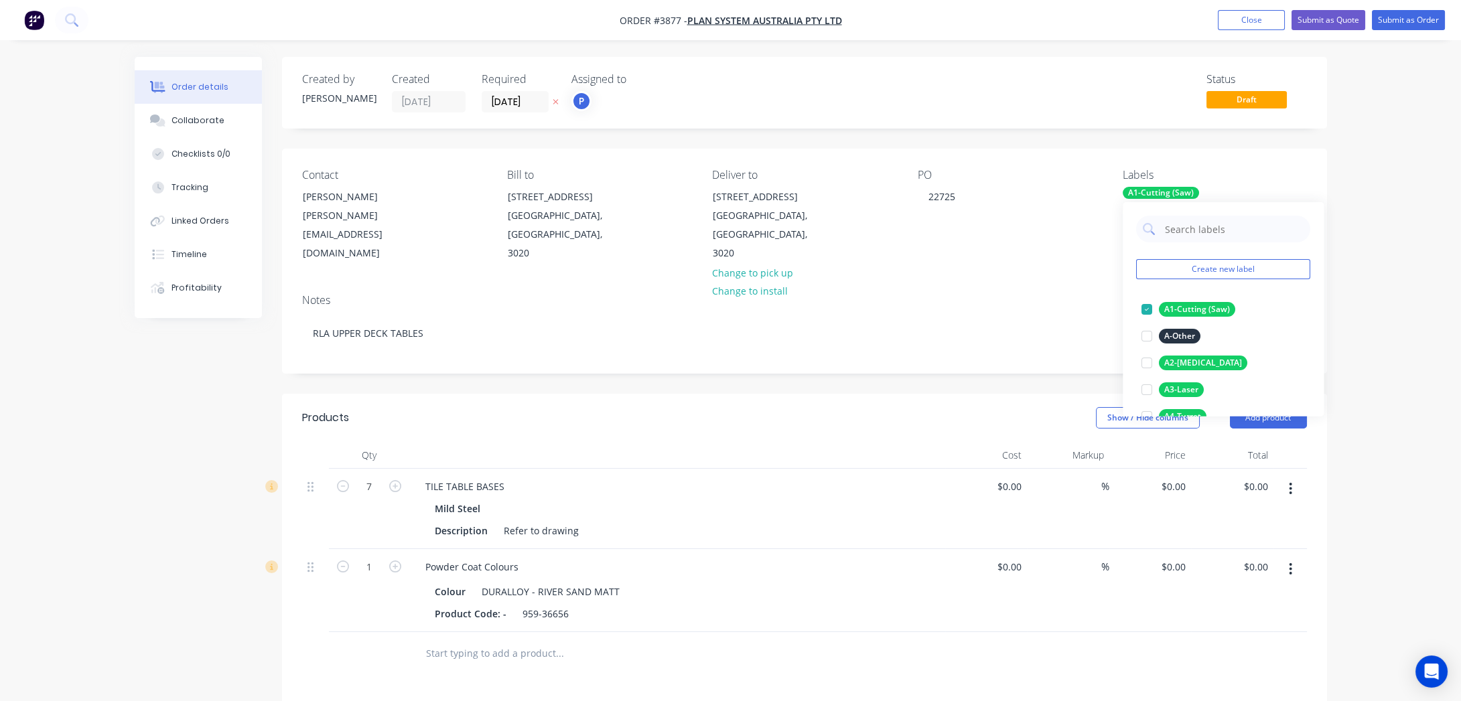
scroll to position [182, 0]
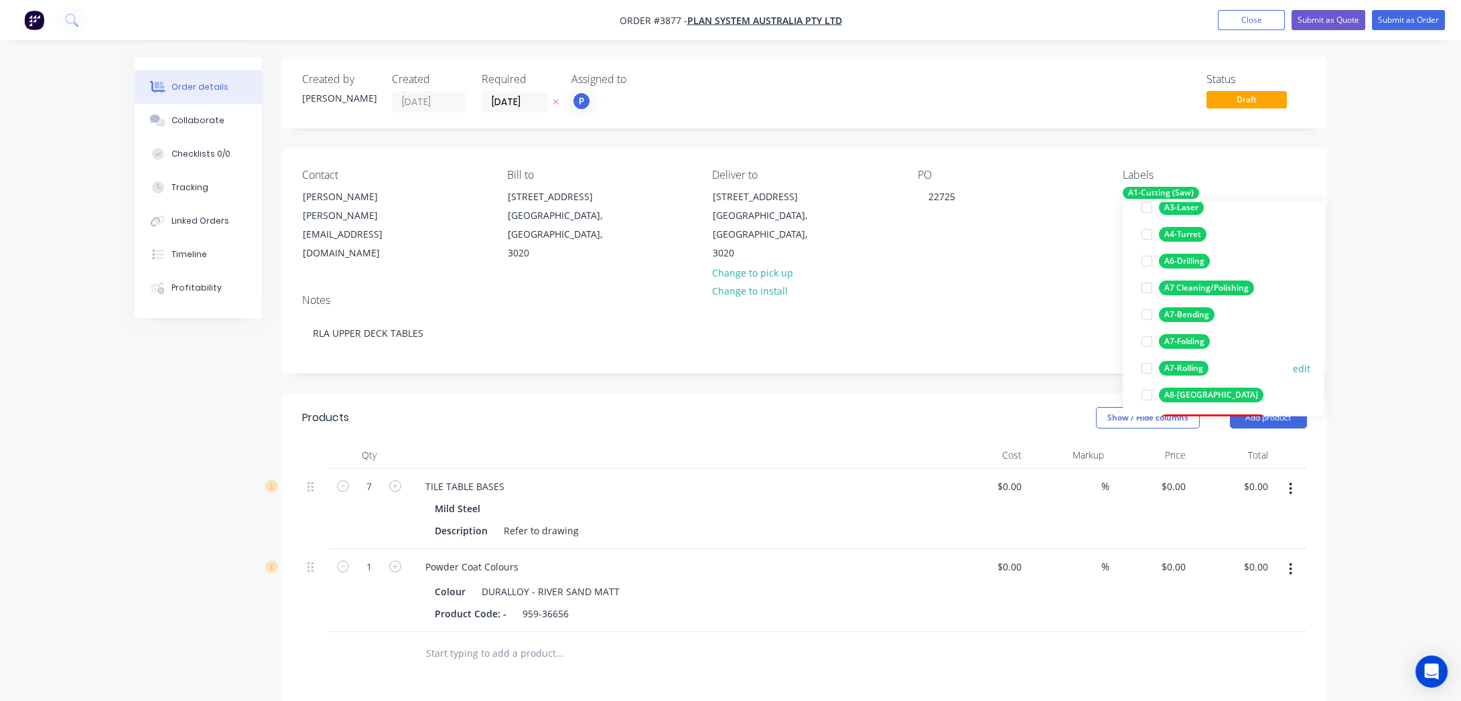
drag, startPoint x: 1194, startPoint y: 353, endPoint x: 1189, endPoint y: 372, distance: 19.5
drag, startPoint x: 1189, startPoint y: 372, endPoint x: 1184, endPoint y: 395, distance: 23.3
click at [1186, 393] on div "A8-[GEOGRAPHIC_DATA]" at bounding box center [1211, 395] width 104 height 15
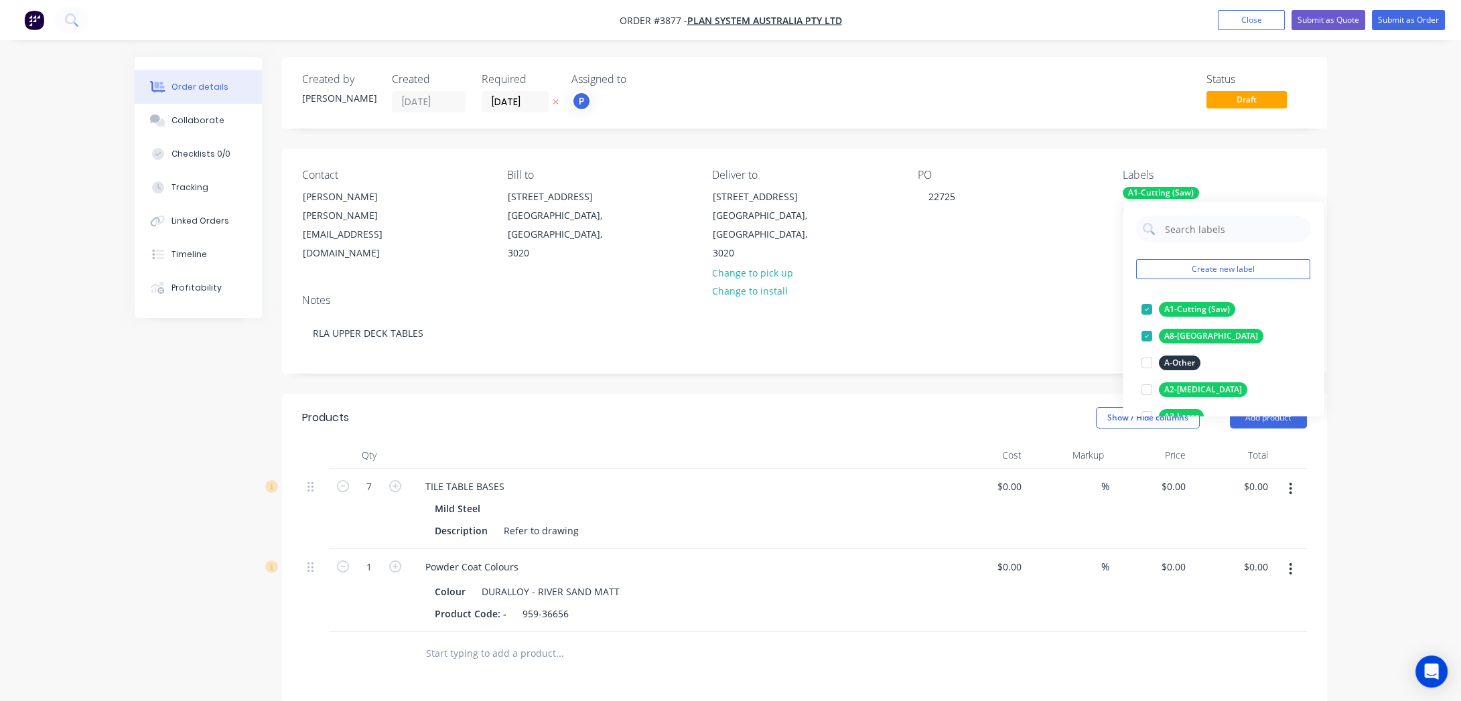
scroll to position [304, 0]
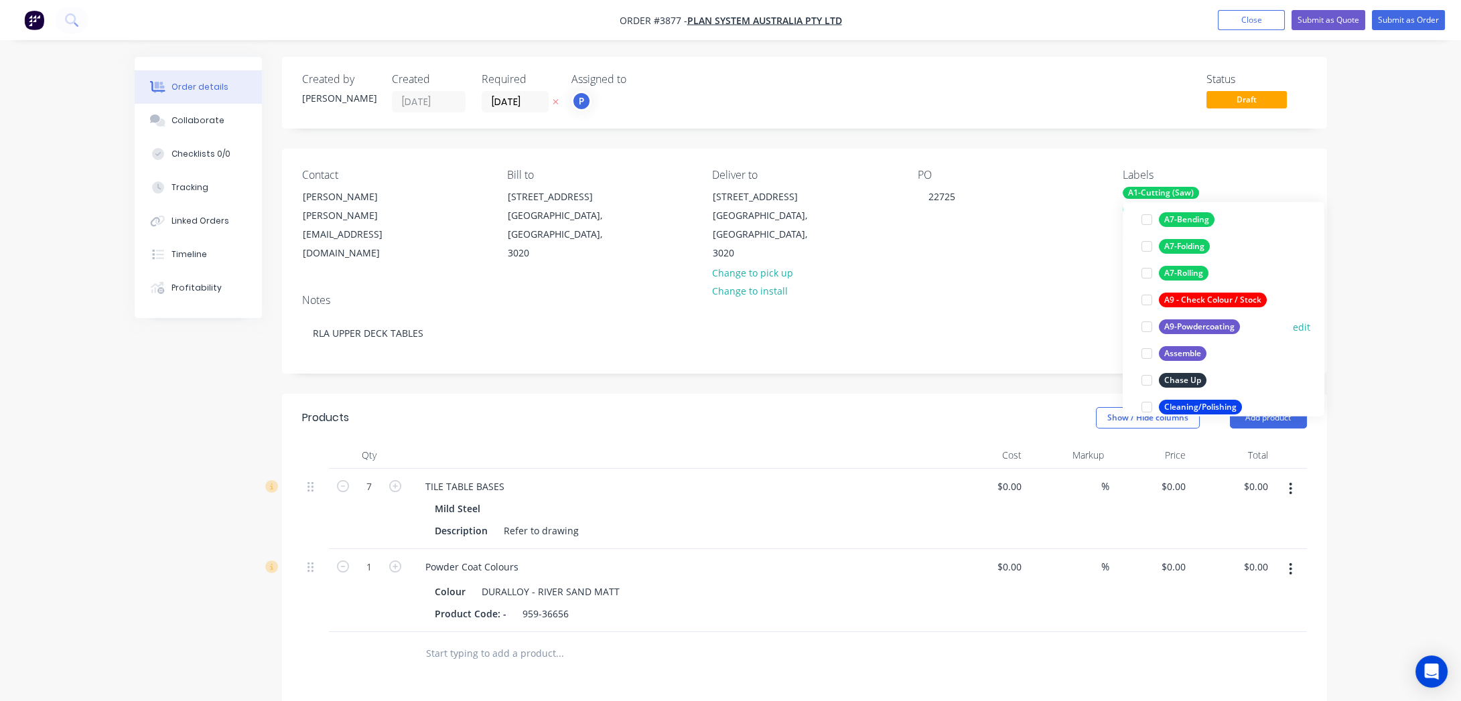
click at [1201, 336] on div "A9-Powdercoating edit" at bounding box center [1223, 326] width 174 height 27
click at [1202, 332] on div "A9-Powdercoating" at bounding box center [1199, 327] width 81 height 15
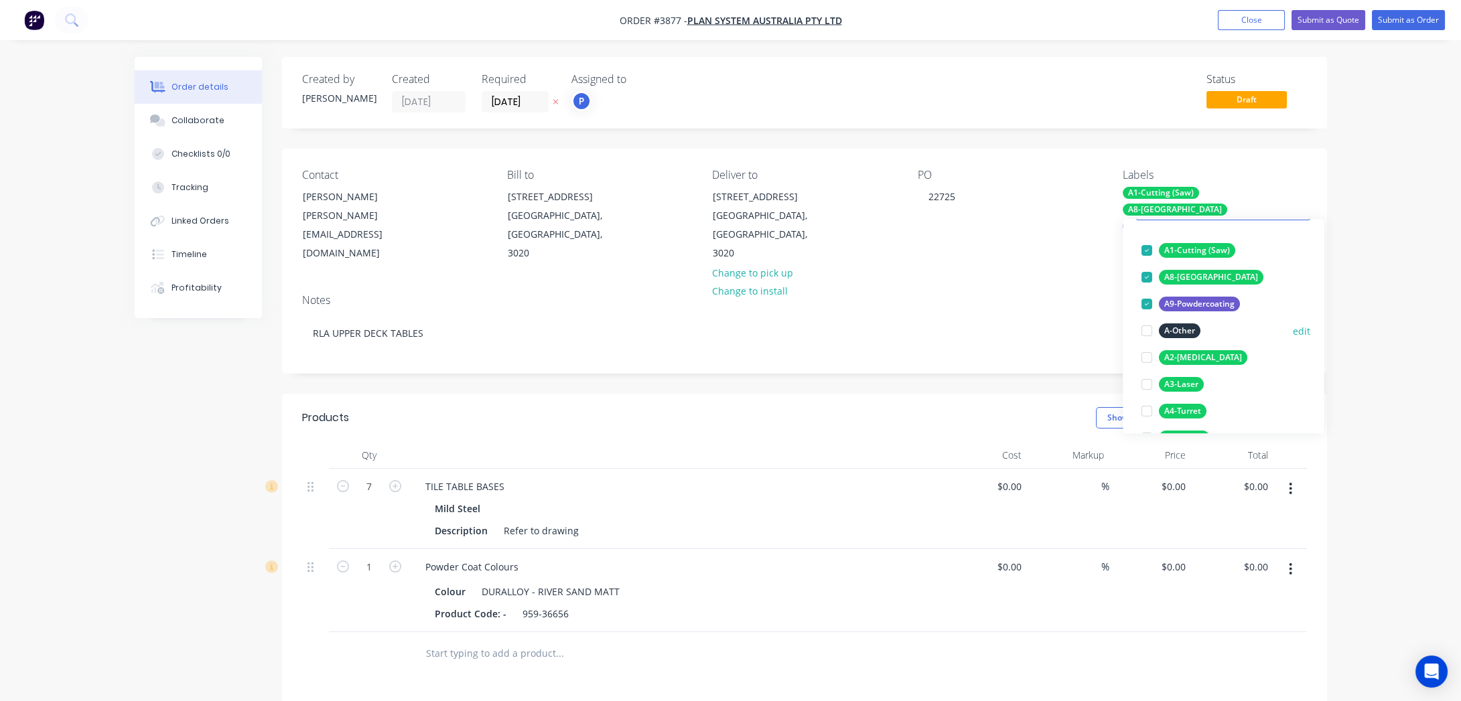
scroll to position [97, 0]
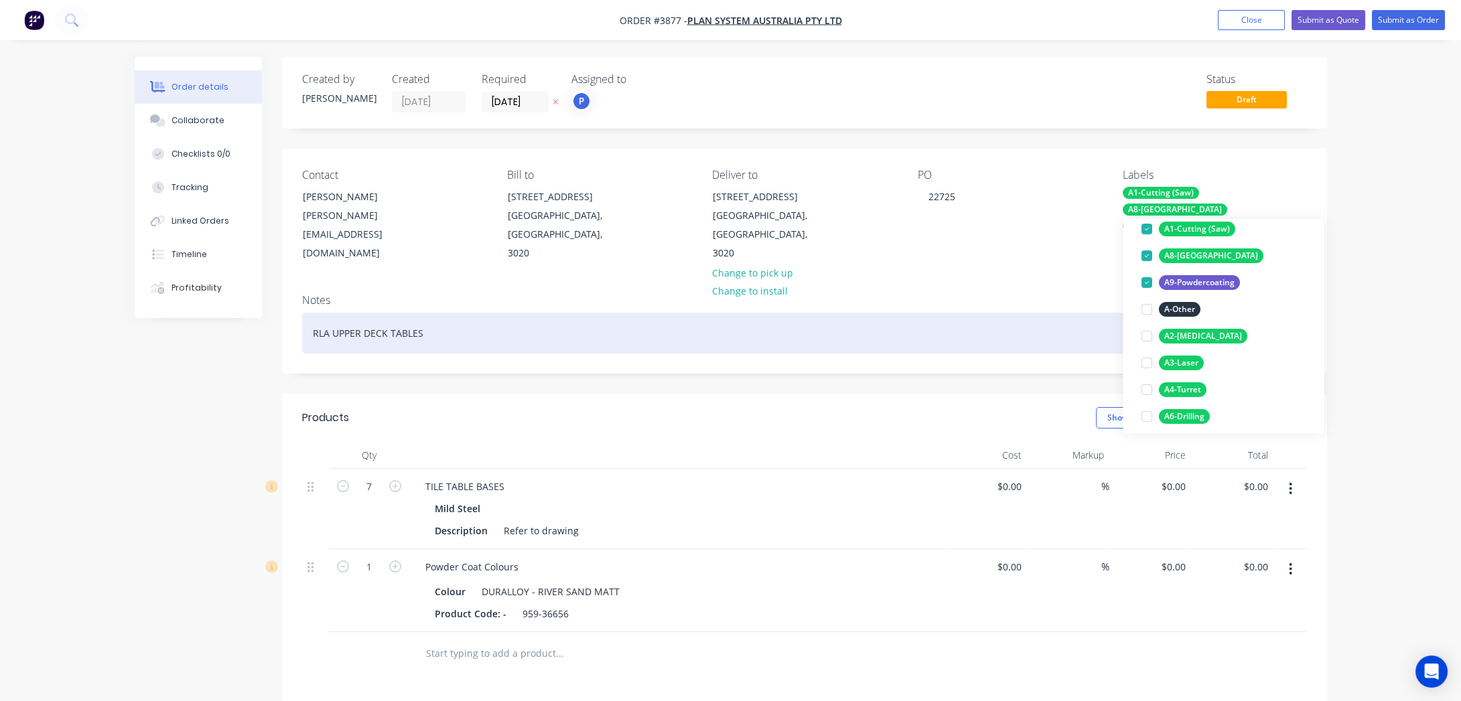
click at [962, 313] on div "RLA UPPER DECK TABLES" at bounding box center [804, 333] width 1005 height 41
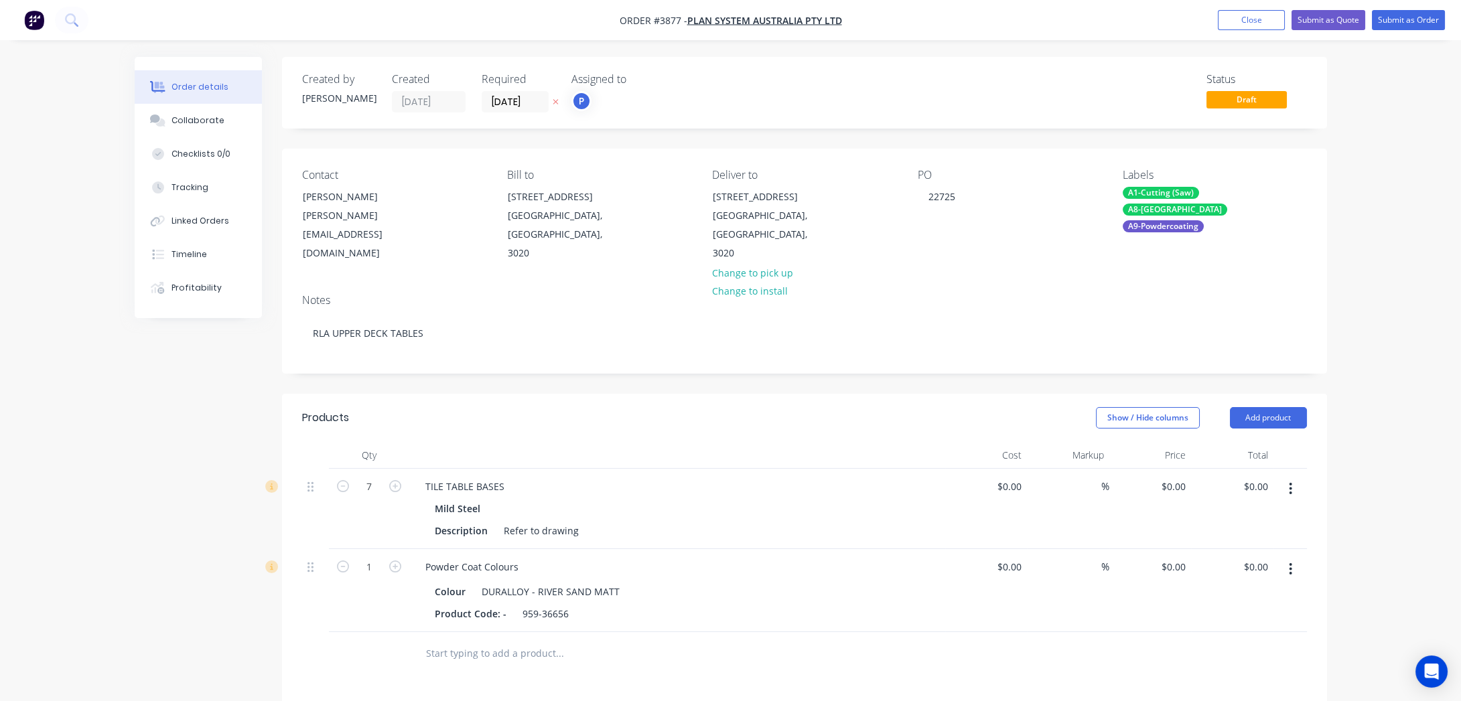
click at [214, 343] on div "Created by [PERSON_NAME] Created [DATE] Required [DATE] Assigned to P Status Dr…" at bounding box center [731, 537] width 1192 height 961
click at [1285, 10] on button "Submit as Order" at bounding box center [1408, 20] width 73 height 20
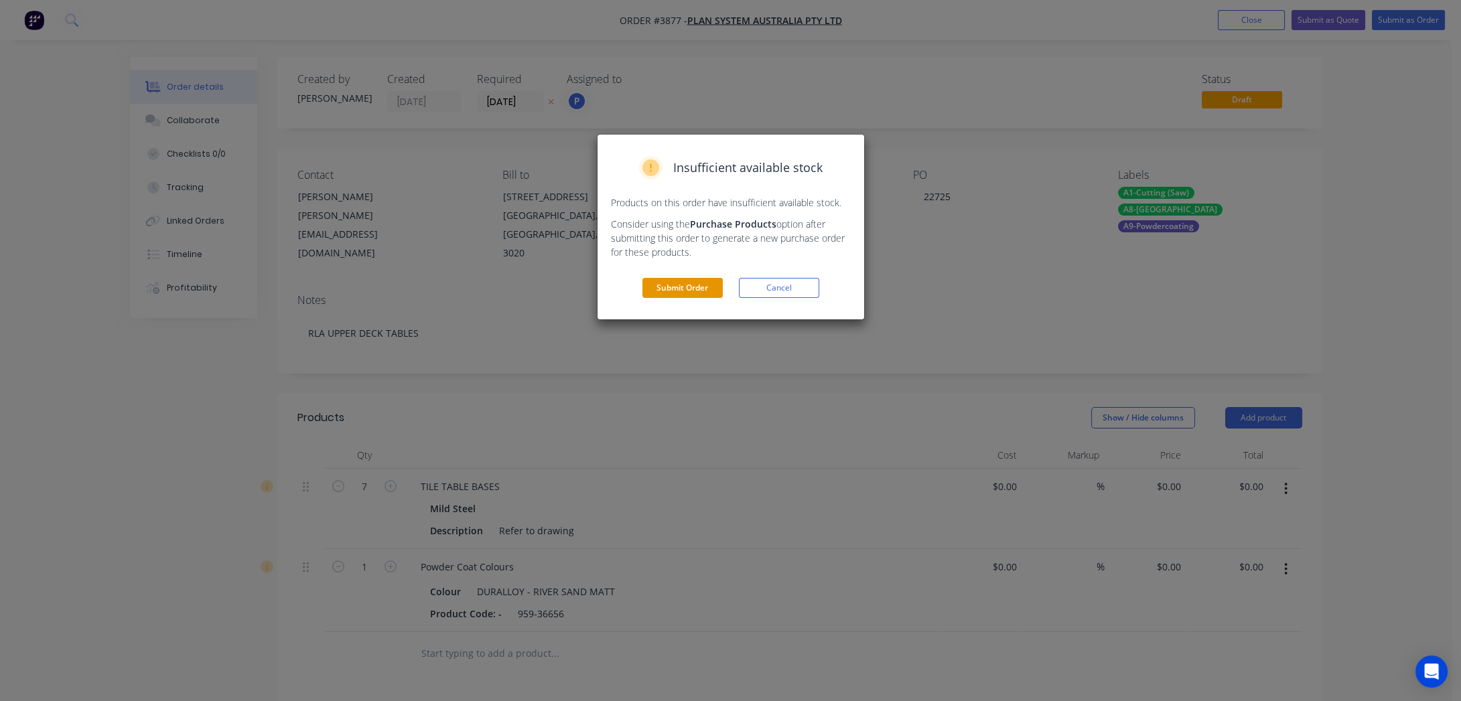
click at [685, 289] on button "Submit Order" at bounding box center [682, 288] width 80 height 20
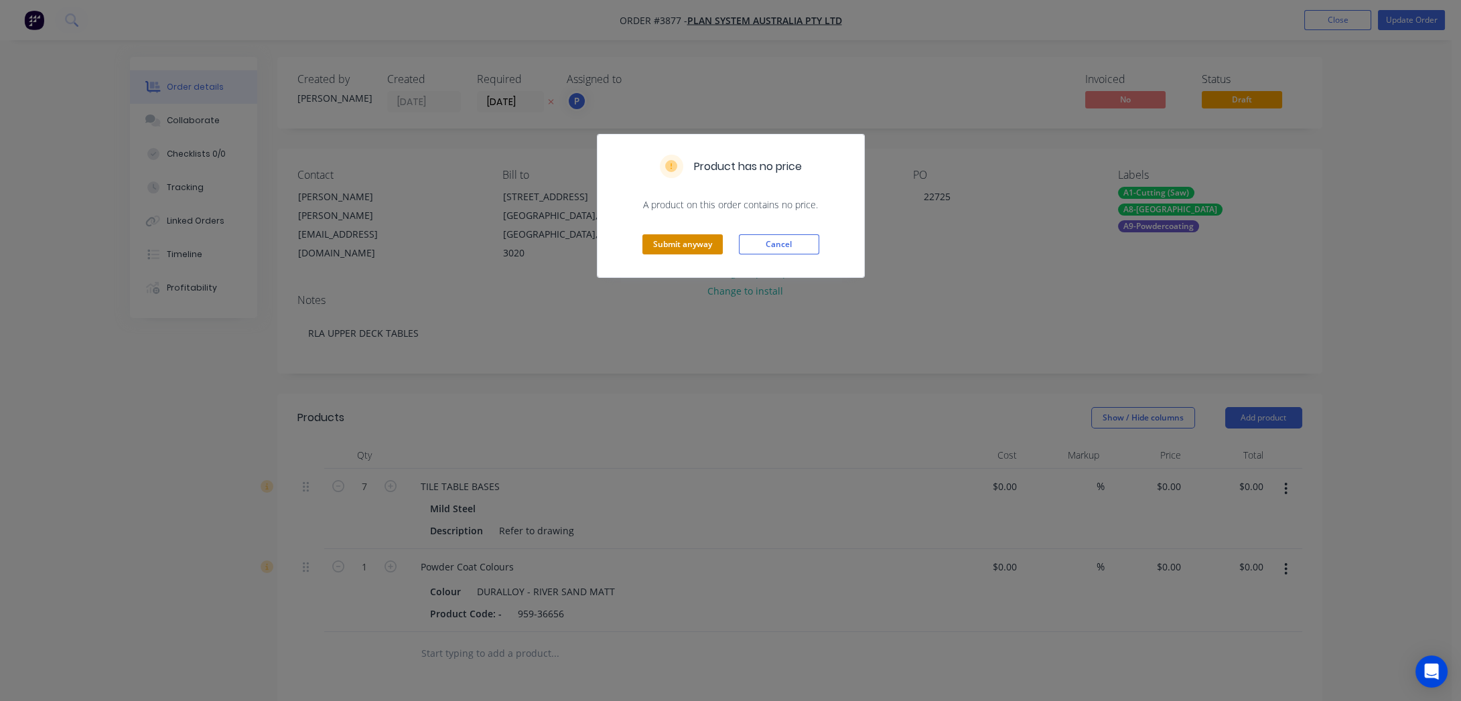
click at [683, 239] on button "Submit anyway" at bounding box center [682, 244] width 80 height 20
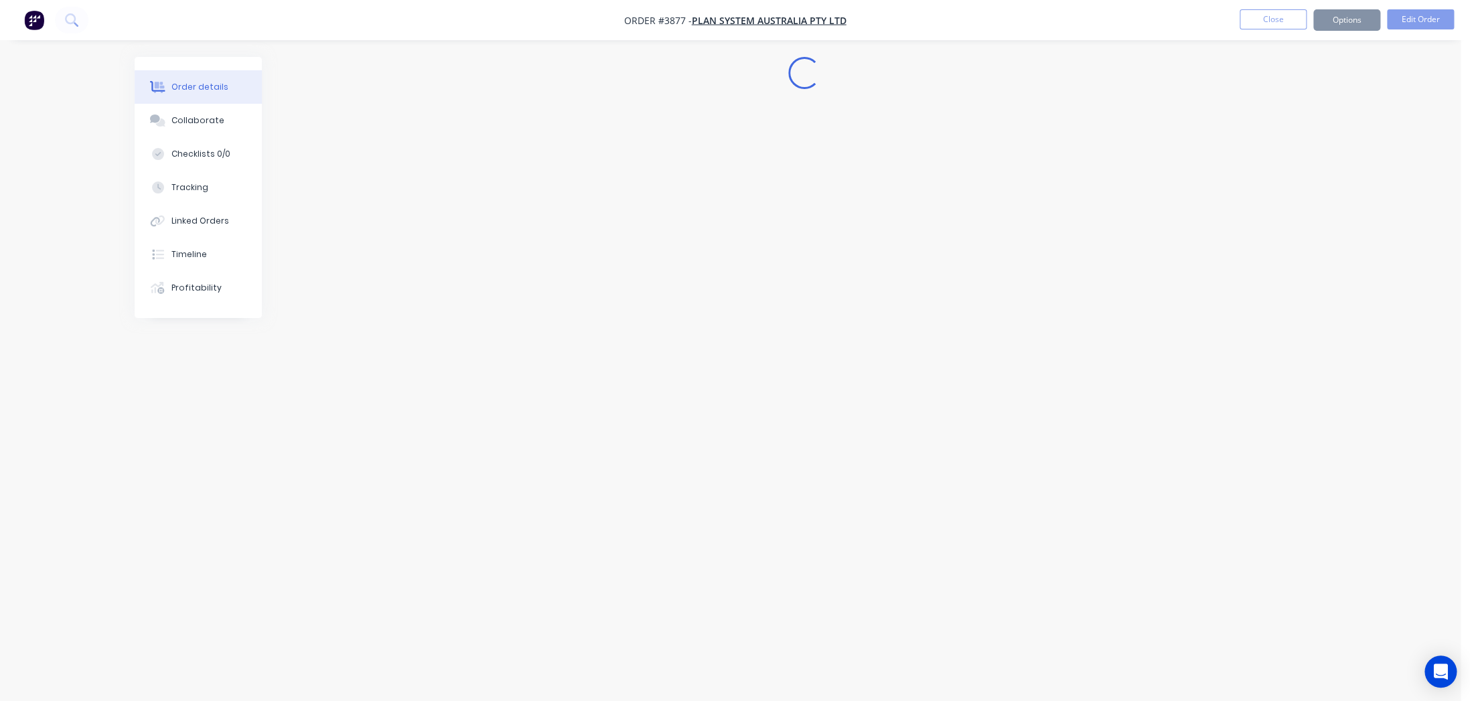
click at [681, 240] on div "Submit anyway Cancel" at bounding box center [735, 211] width 267 height 66
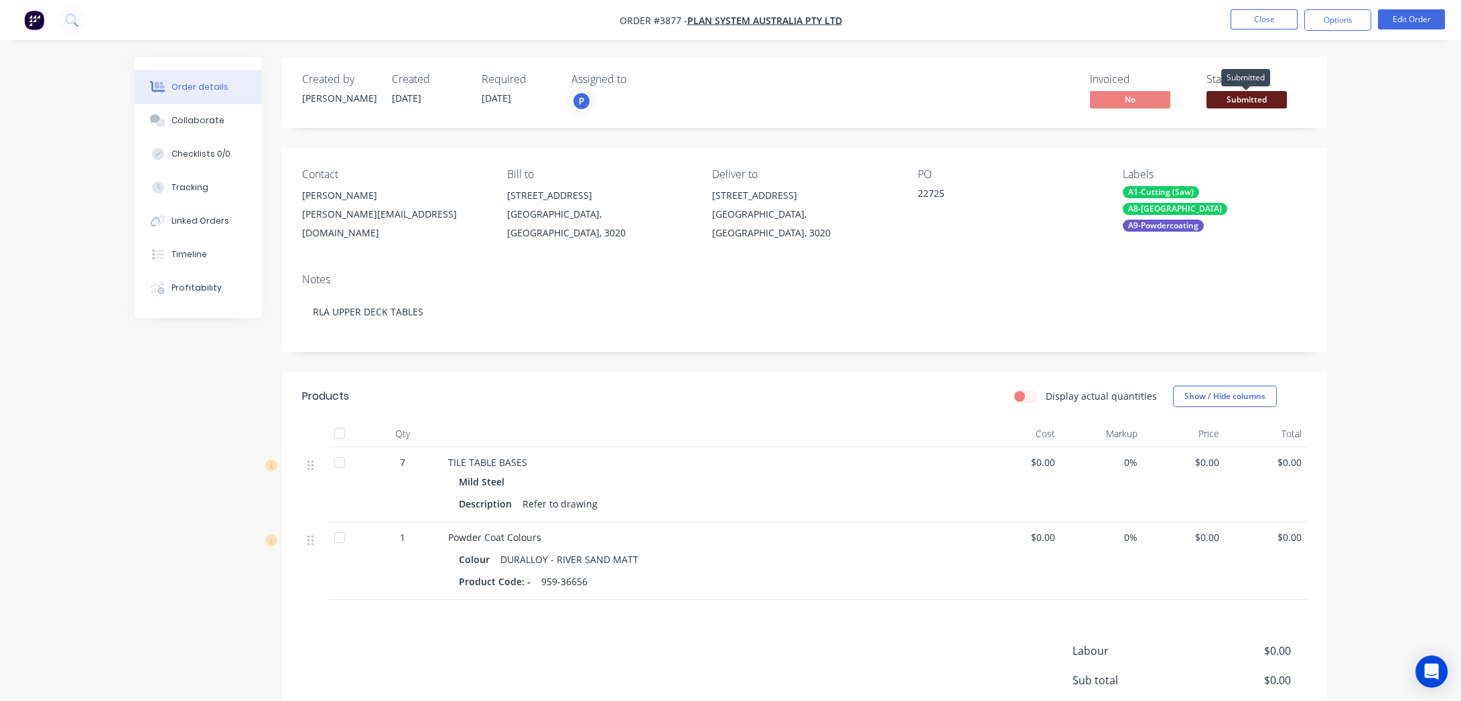
click at [1246, 94] on span "Submitted" at bounding box center [1246, 99] width 80 height 17
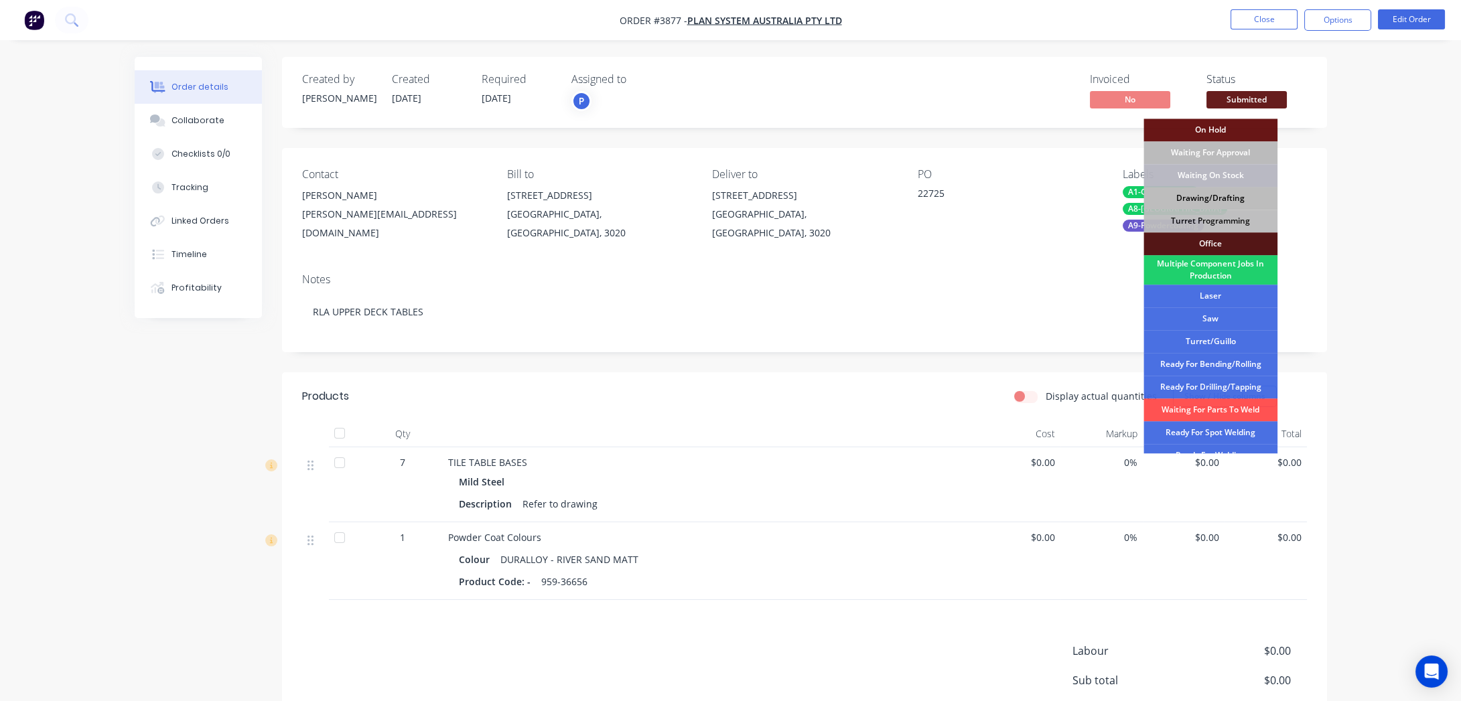
click at [1218, 194] on div "Drawing/Drafting" at bounding box center [1210, 198] width 134 height 23
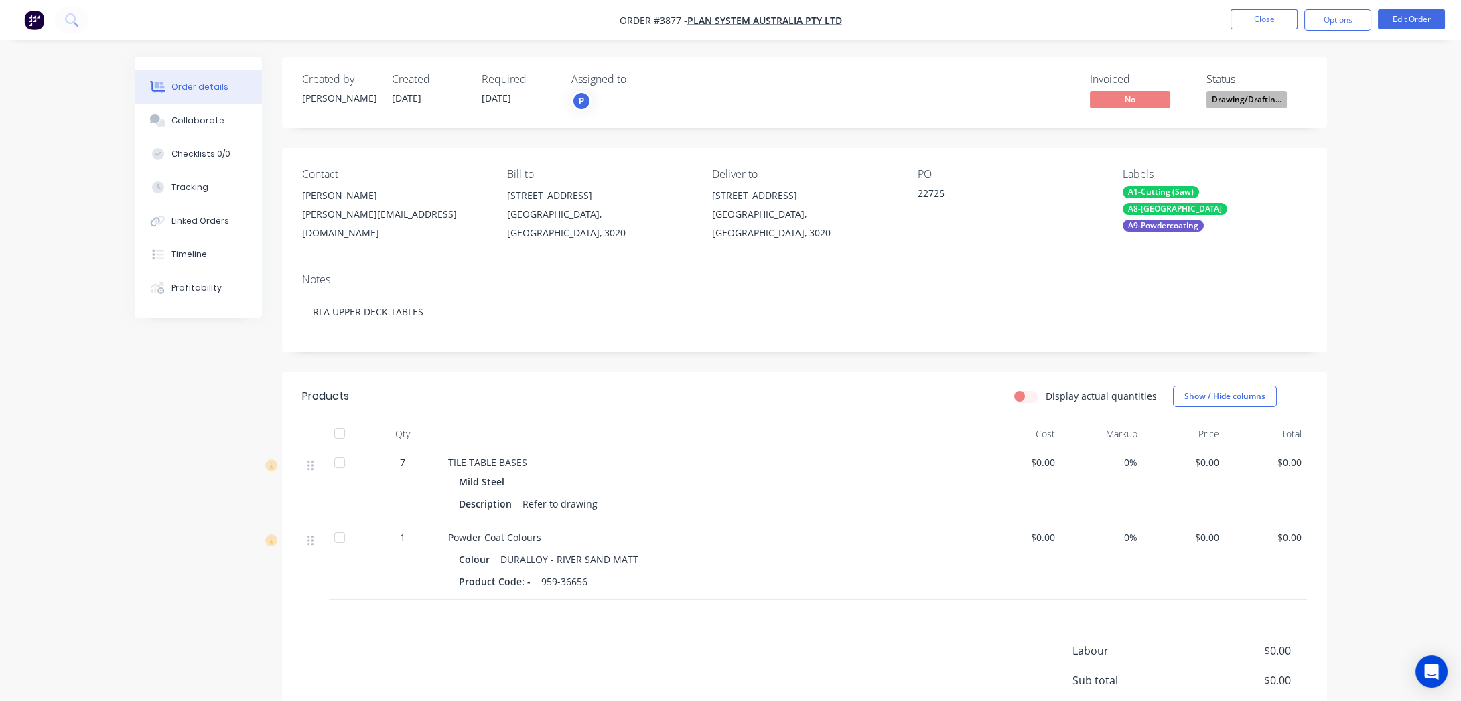
click at [1285, 151] on div "Order details Collaborate Checklists 0/0 Tracking Linked Orders Timeline Profit…" at bounding box center [730, 419] width 1461 height 839
click at [1285, 15] on button "Options" at bounding box center [1337, 19] width 67 height 21
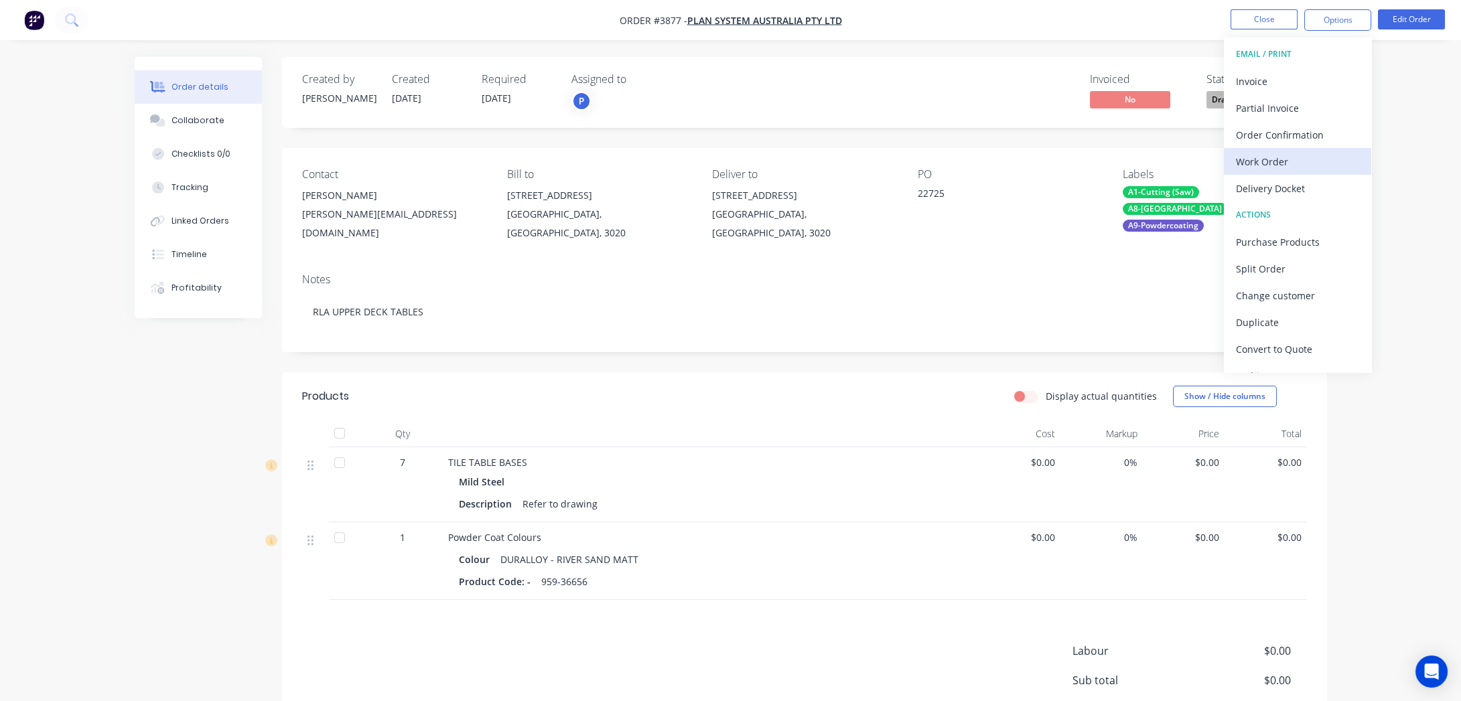
click at [1285, 169] on div "Work Order" at bounding box center [1297, 161] width 123 height 19
click at [1285, 133] on div "Without pricing" at bounding box center [1297, 134] width 123 height 19
click at [127, 239] on div "Order details Collaborate Checklists 0/0 Tracking Linked Orders Timeline Profit…" at bounding box center [730, 448] width 1219 height 782
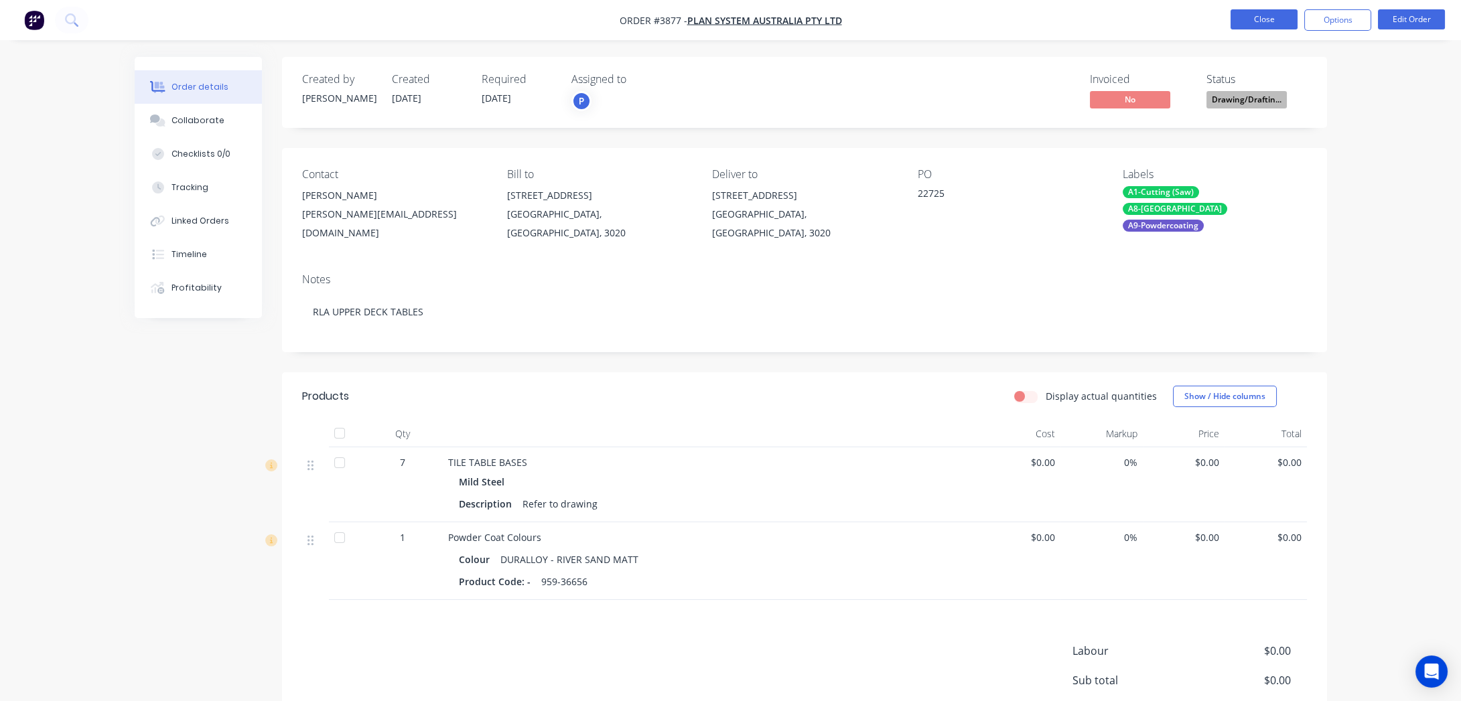
click at [1263, 27] on button "Close" at bounding box center [1263, 19] width 67 height 20
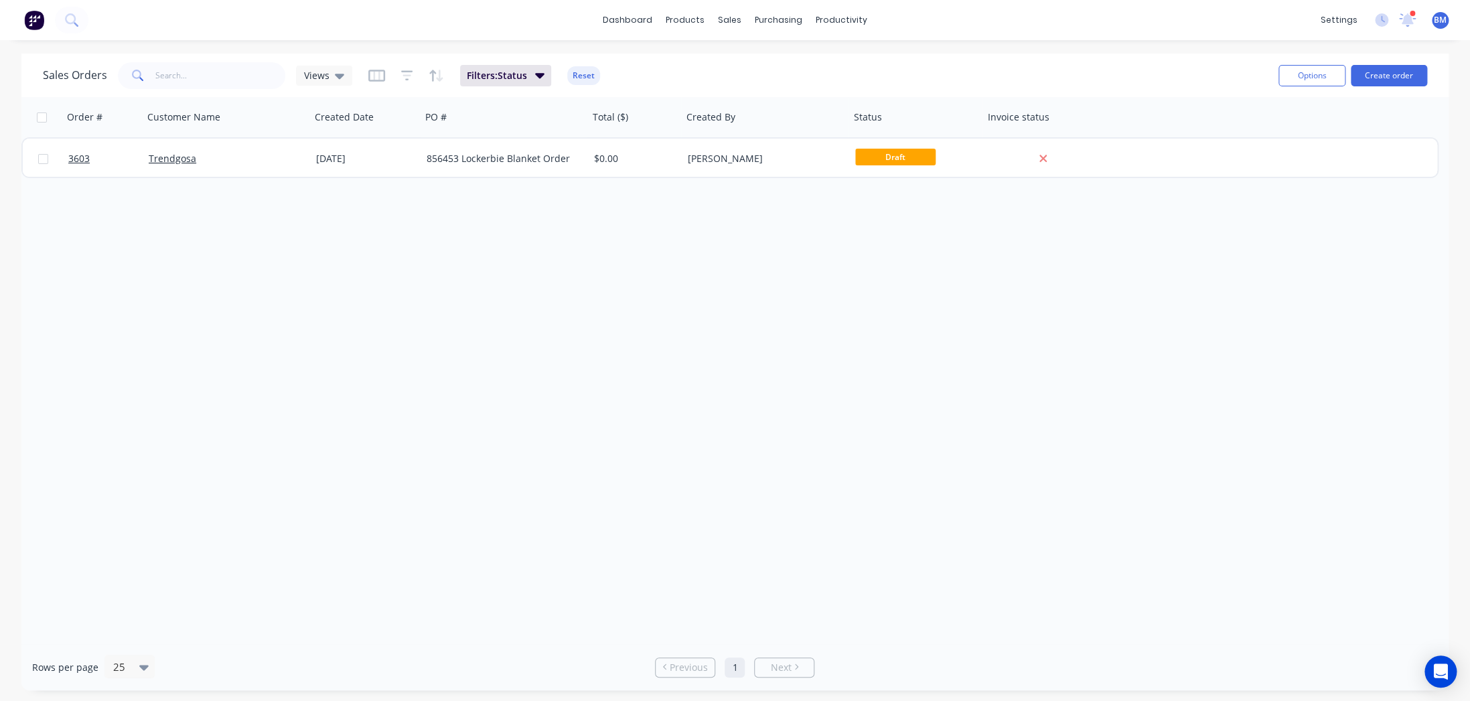
click at [601, 336] on div "Order # Customer Name Created Date PO # Total ($) Created By Status Invoice sta…" at bounding box center [734, 370] width 1427 height 547
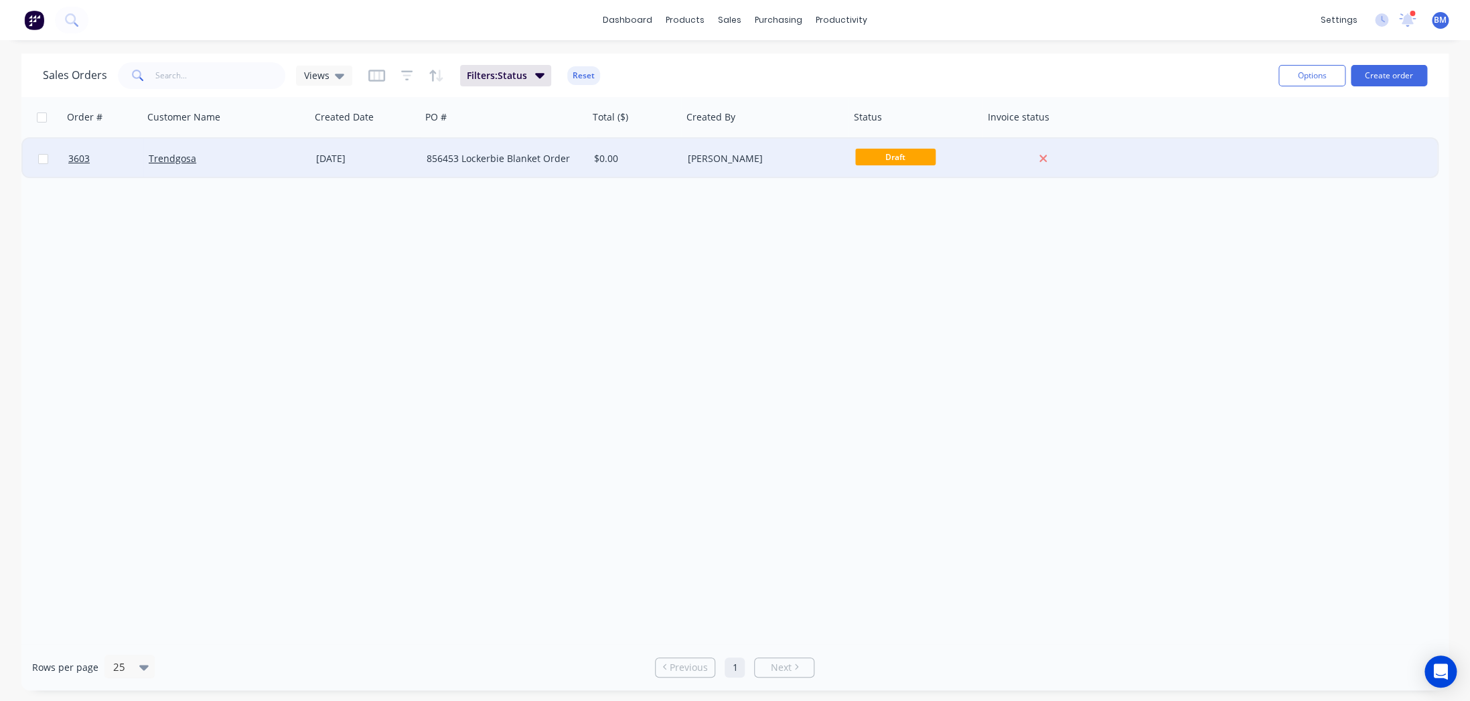
click at [230, 151] on div "Trendgosa" at bounding box center [226, 159] width 167 height 40
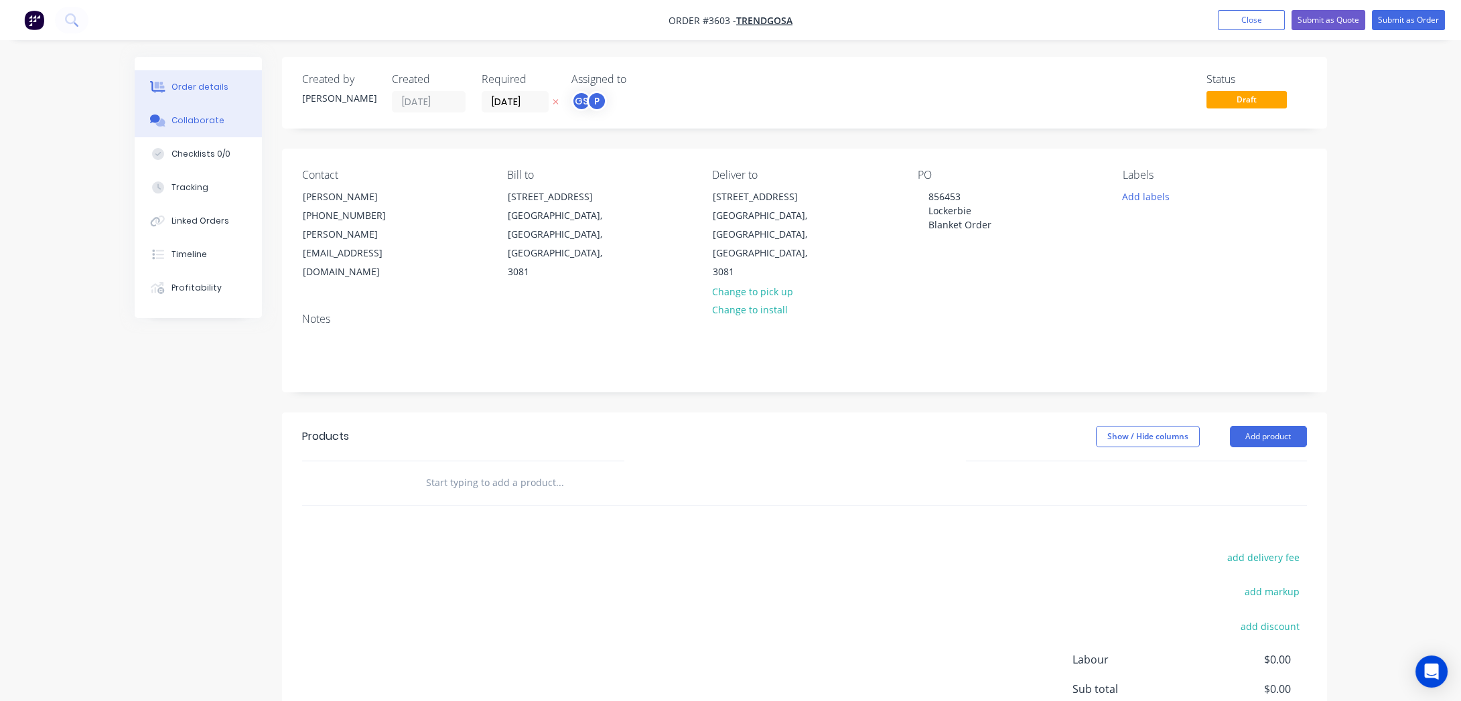
click at [228, 115] on button "Collaborate" at bounding box center [198, 120] width 127 height 33
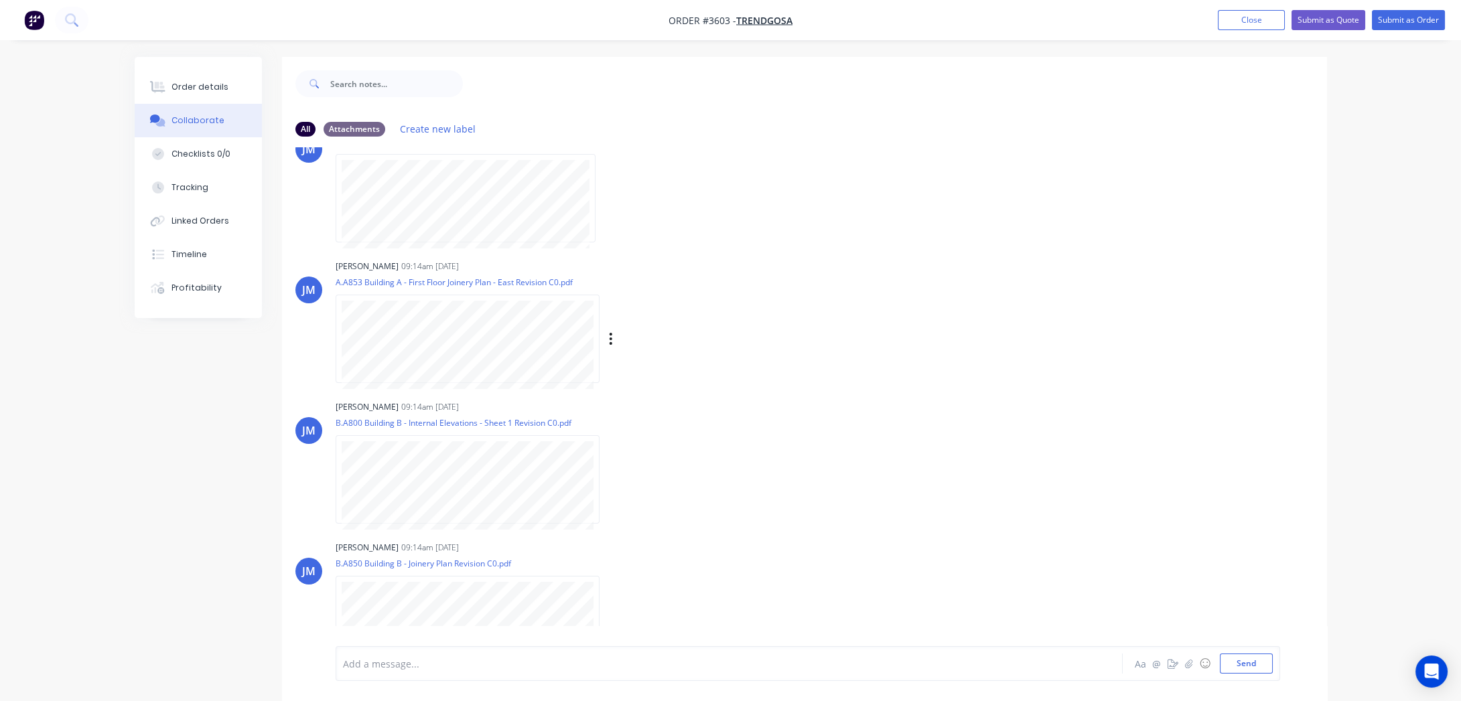
scroll to position [670, 0]
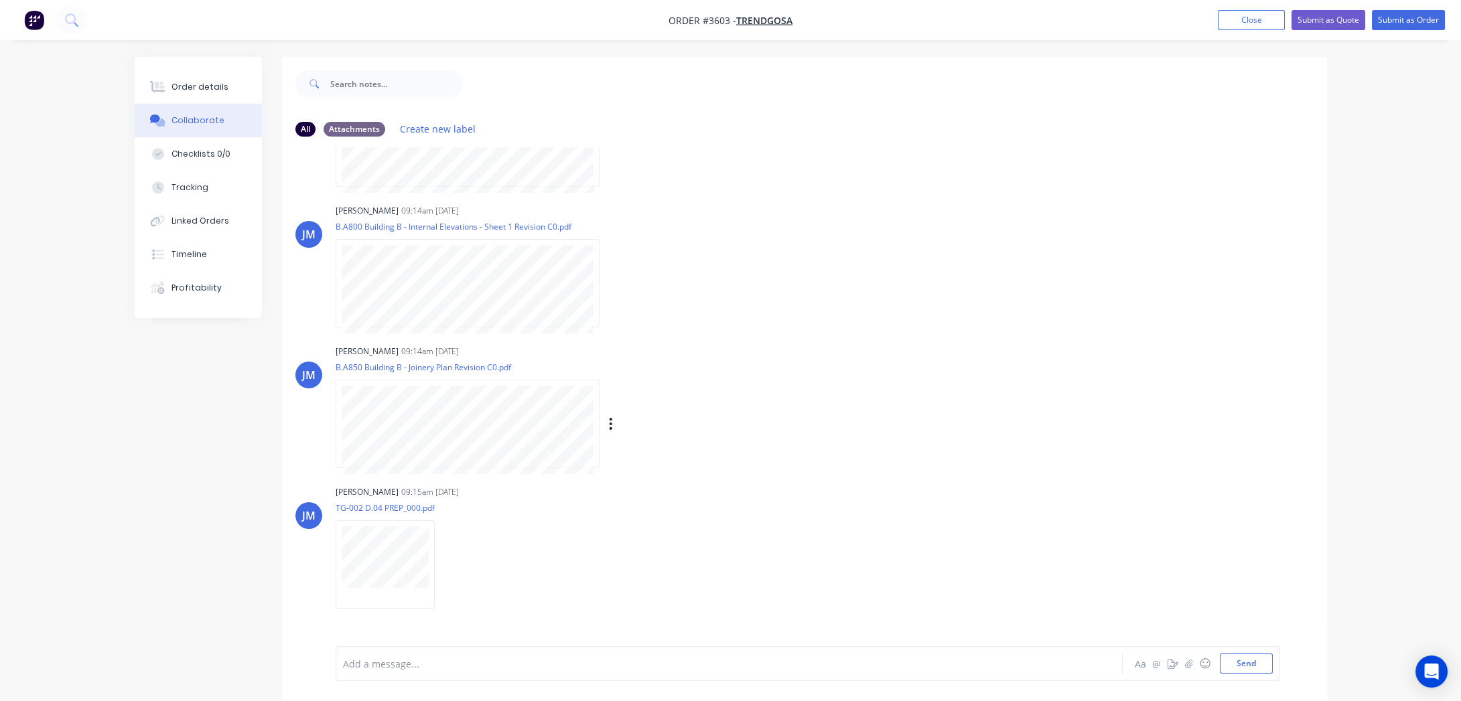
drag, startPoint x: 482, startPoint y: 431, endPoint x: 898, endPoint y: 392, distance: 417.1
click at [898, 392] on div "[PERSON_NAME] 09:14am [DATE] B.A850 Building B - Joinery Plan Revision C0.pdf L…" at bounding box center [804, 402] width 1045 height 121
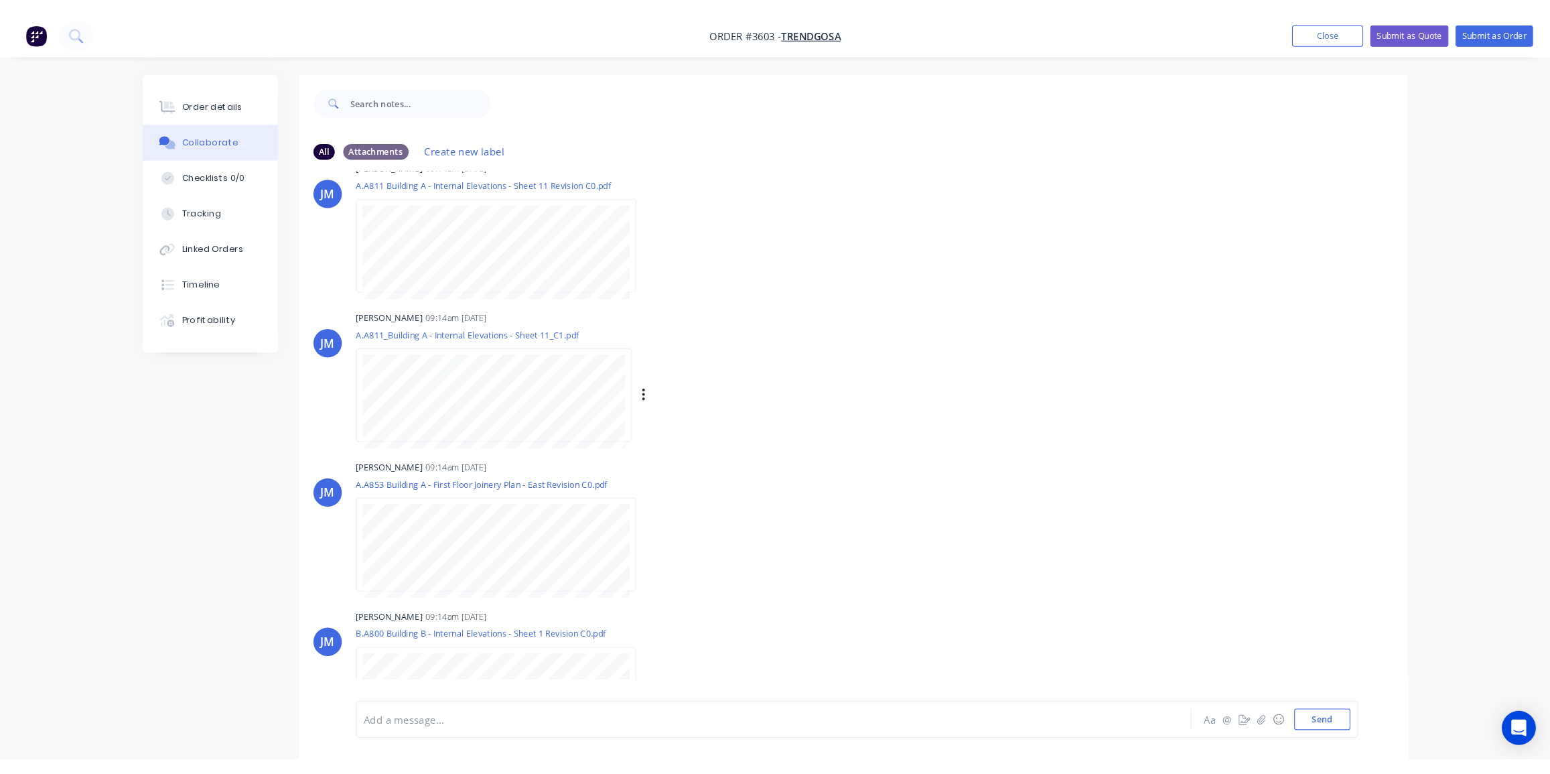
scroll to position [304, 0]
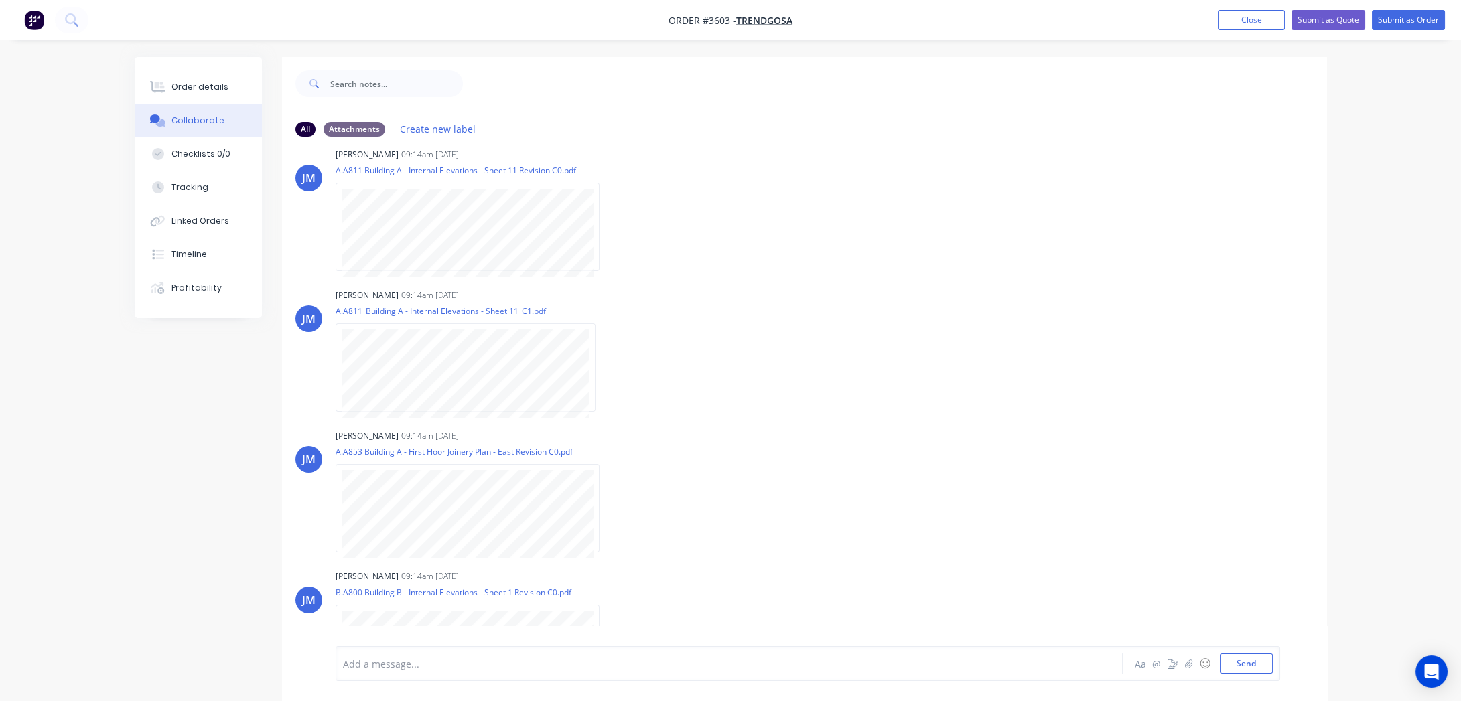
click at [202, 104] on button "Collaborate" at bounding box center [198, 120] width 127 height 33
click at [1238, 14] on button "Close" at bounding box center [1251, 20] width 67 height 20
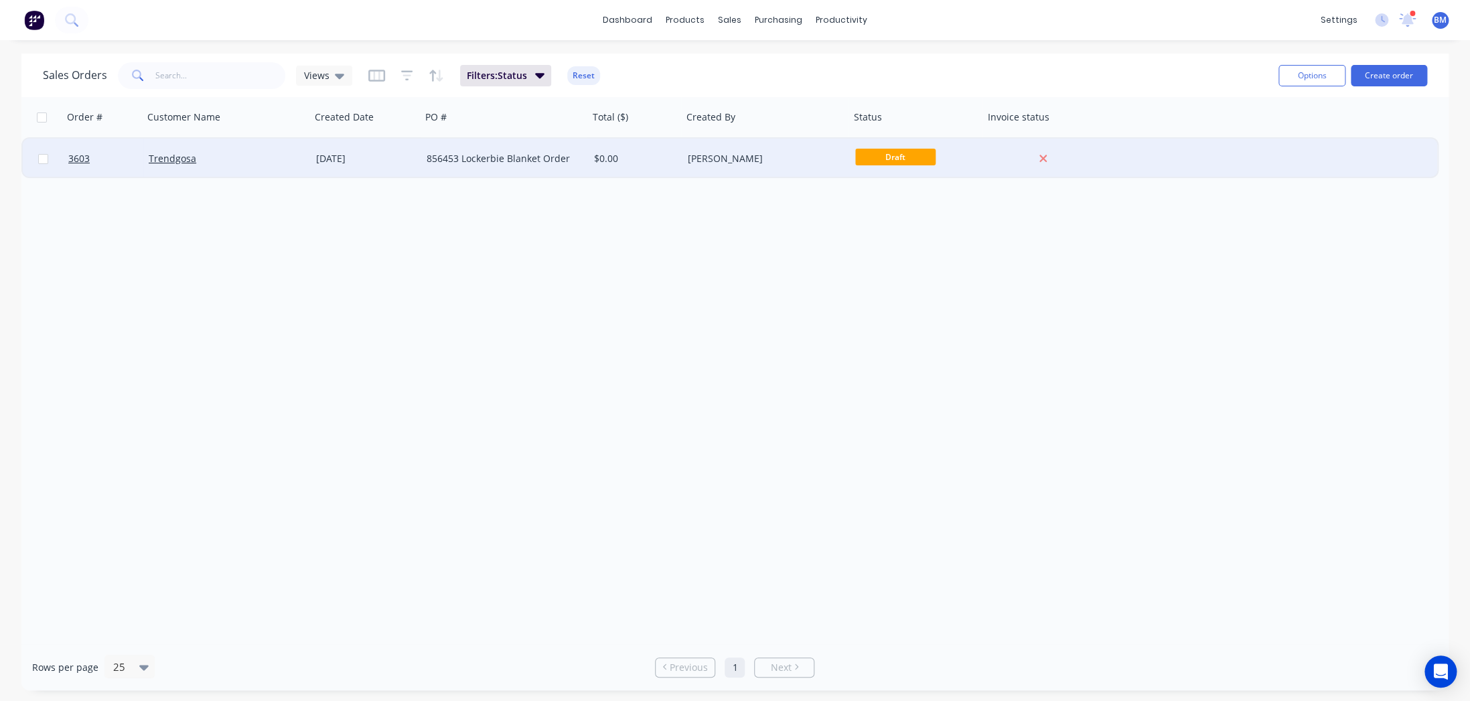
click at [365, 166] on div "[DATE]" at bounding box center [366, 159] width 111 height 40
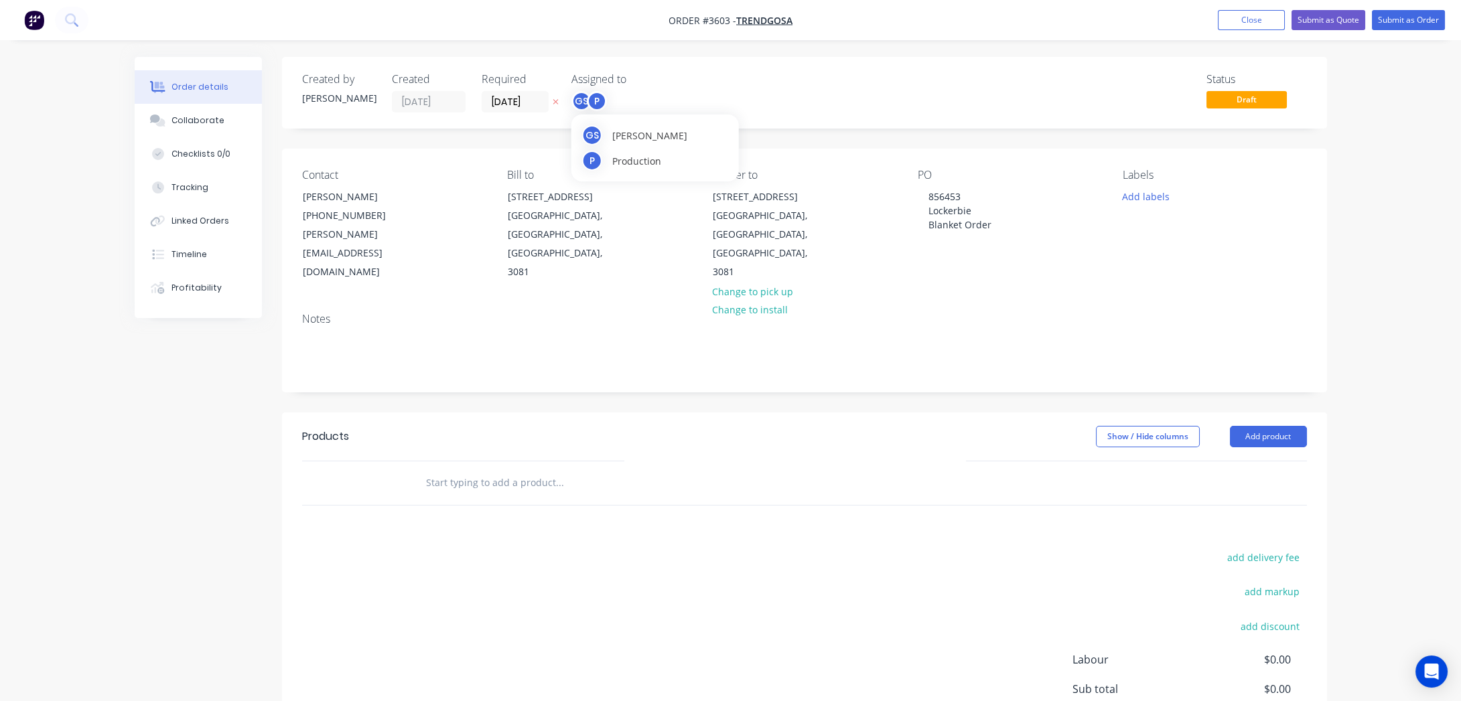
click at [580, 98] on div "GS" at bounding box center [581, 101] width 20 height 20
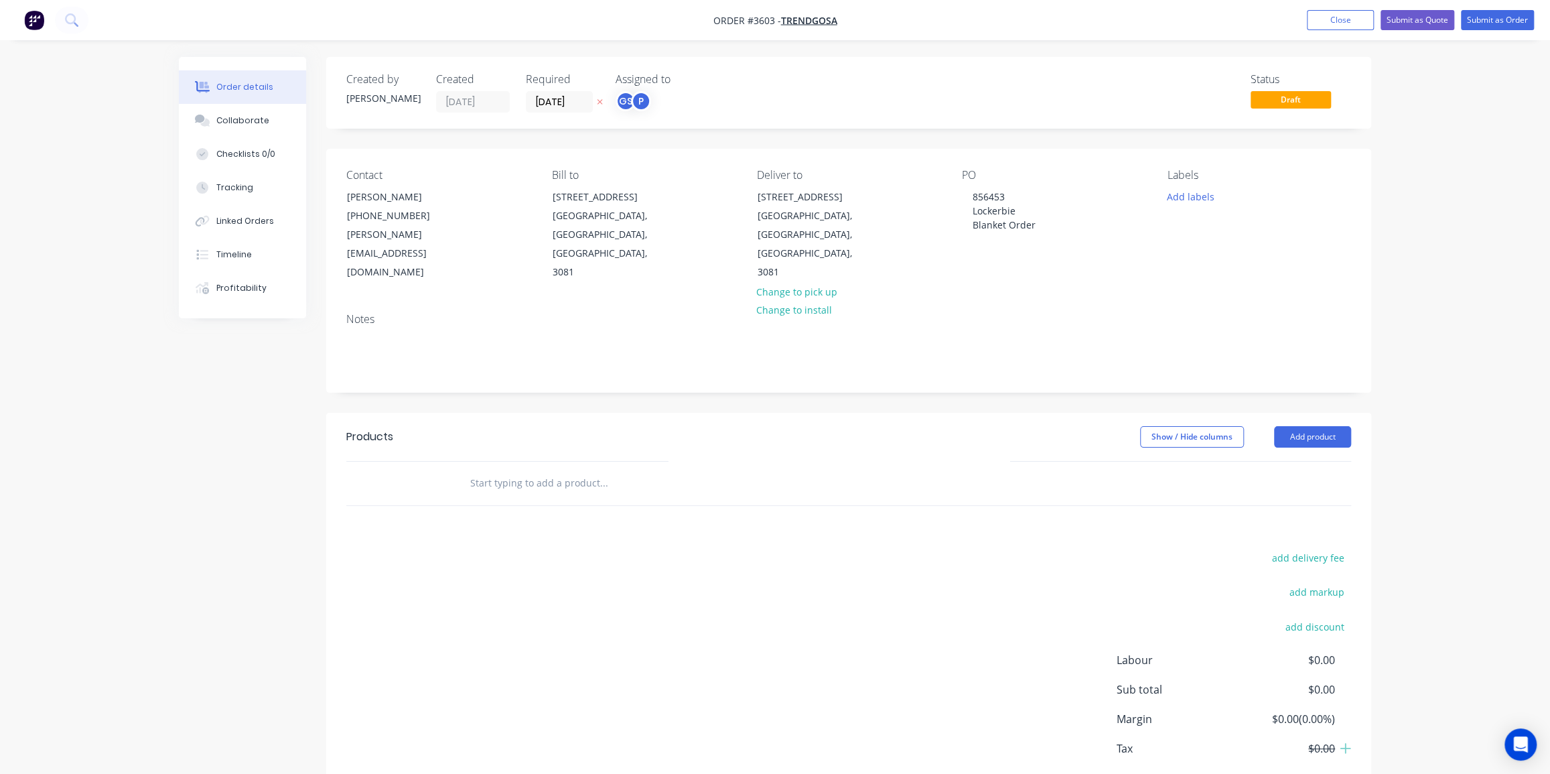
drag, startPoint x: 343, startPoint y: 493, endPoint x: 315, endPoint y: 120, distance: 374.1
click at [342, 488] on div "Products Show / Hide columns Add product add delivery fee add markup add discou…" at bounding box center [848, 620] width 1045 height 415
click at [269, 123] on button "Collaborate" at bounding box center [242, 120] width 127 height 33
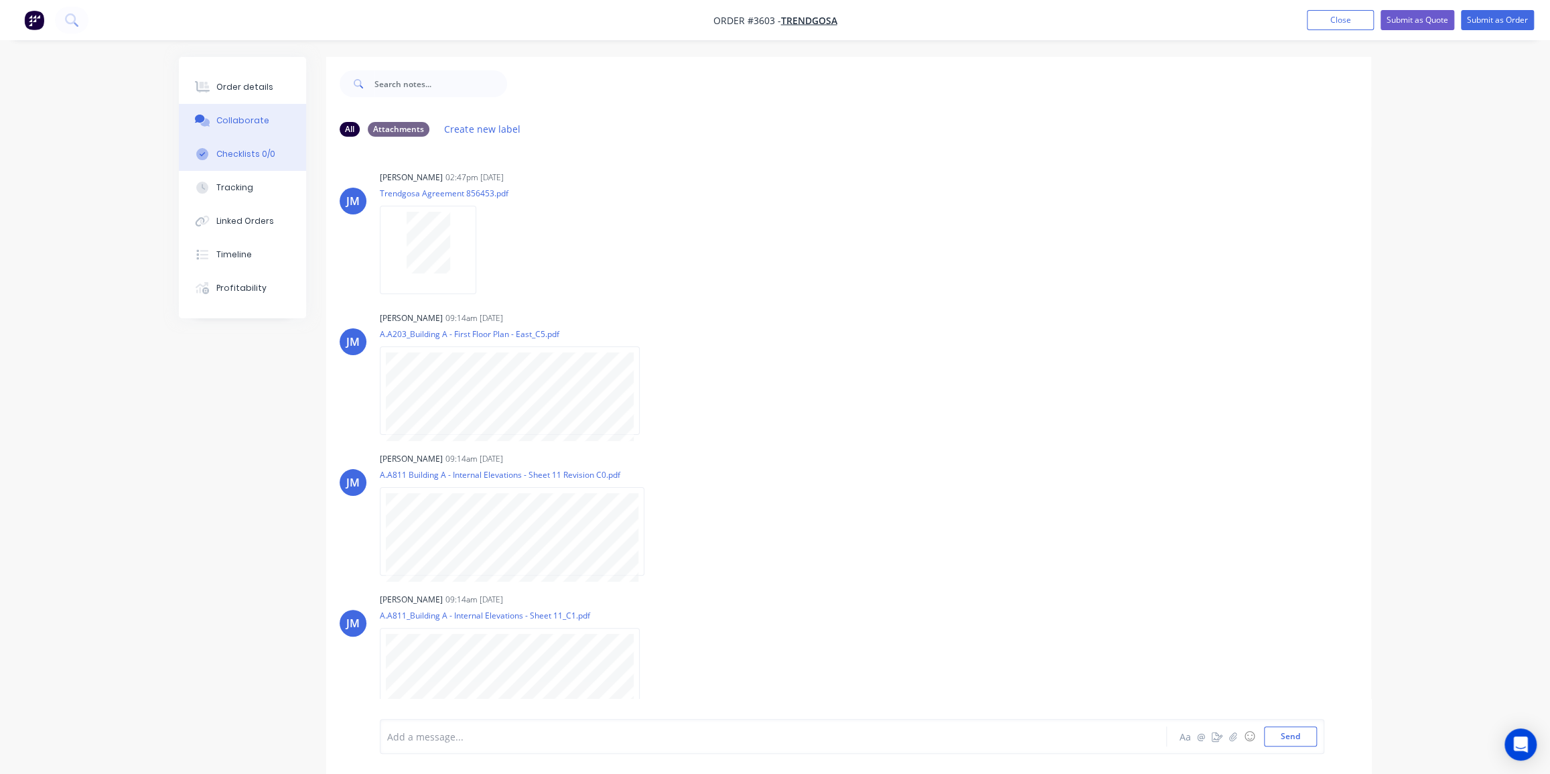
click at [236, 158] on div "Checklists 0/0" at bounding box center [245, 154] width 59 height 12
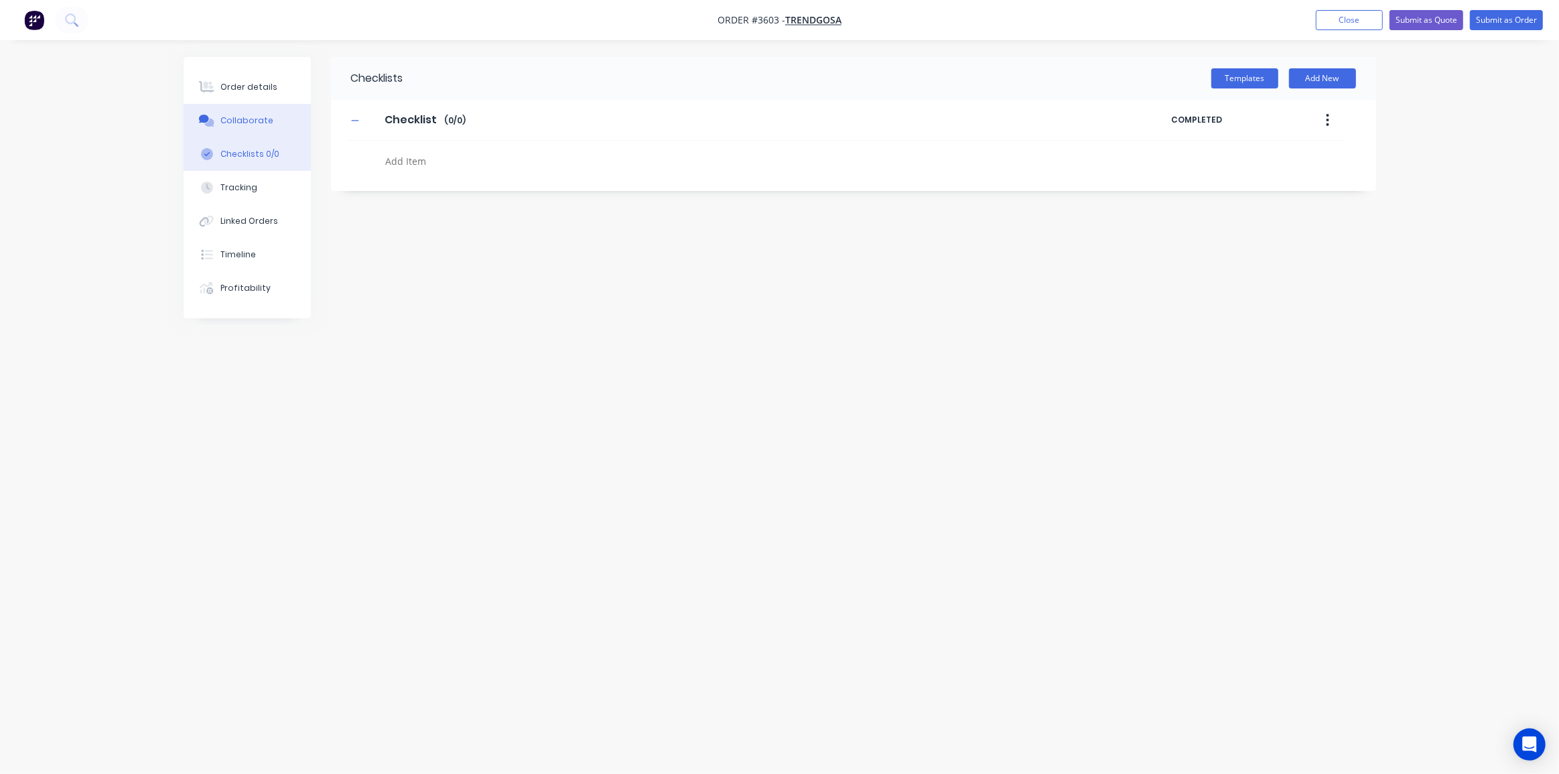
click at [251, 104] on button "Collaborate" at bounding box center [247, 120] width 127 height 33
